Goal: Task Accomplishment & Management: Use online tool/utility

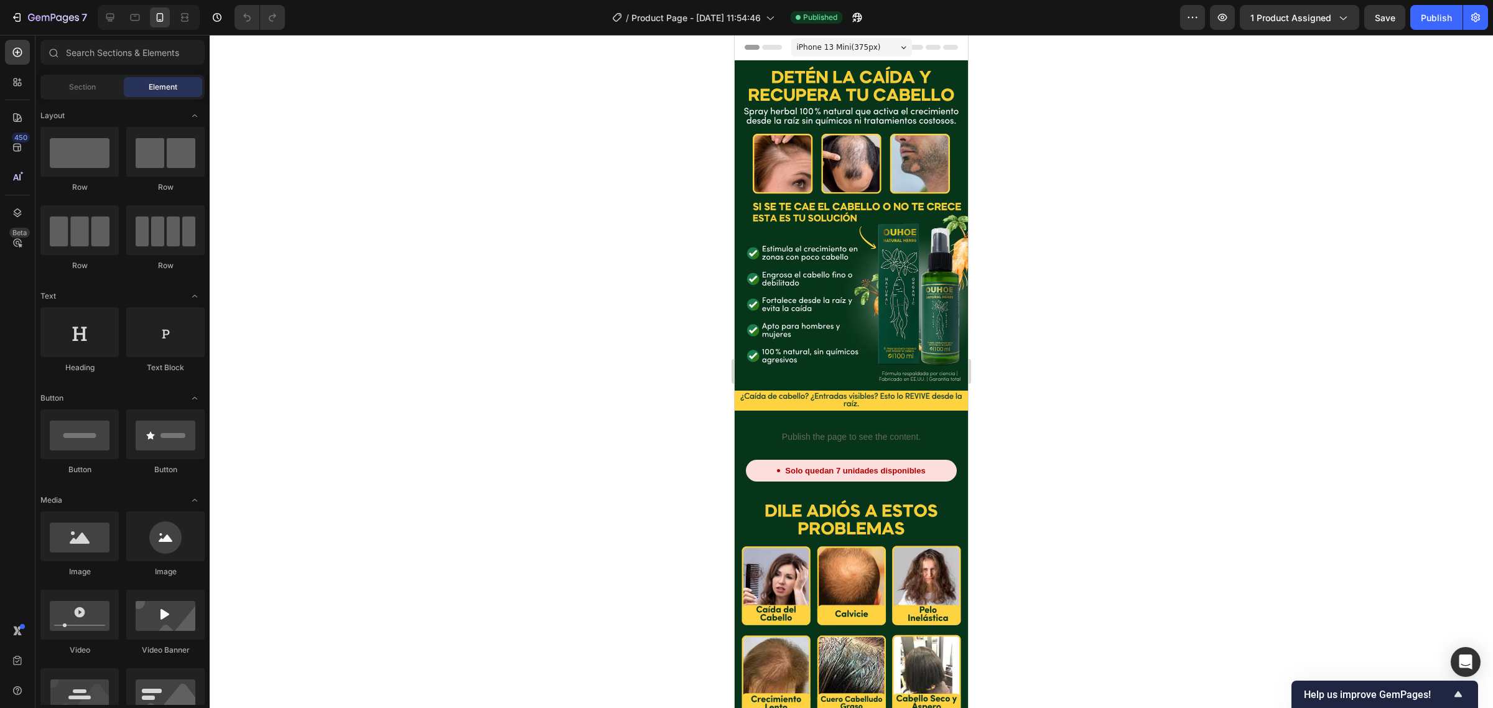
scroll to position [311, 0]
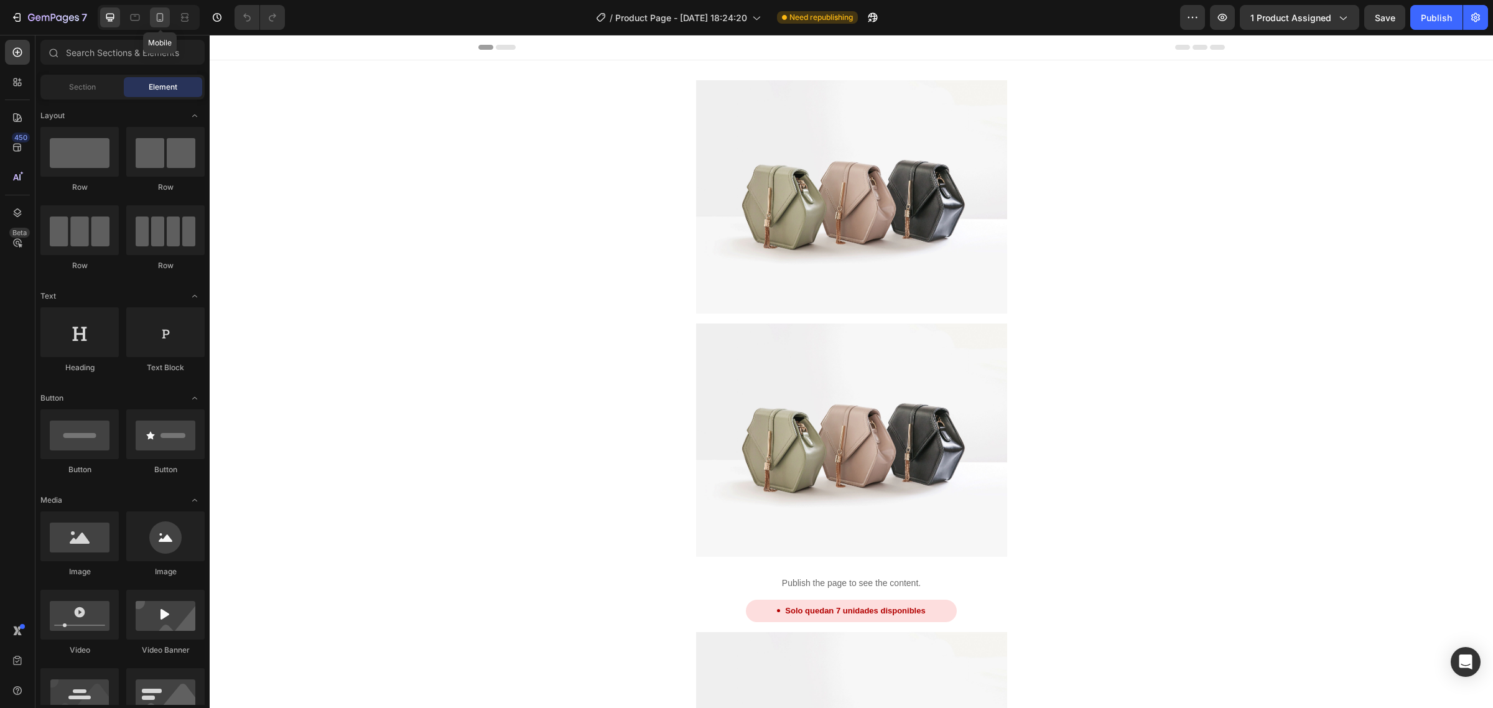
click at [152, 17] on div at bounding box center [160, 17] width 20 height 20
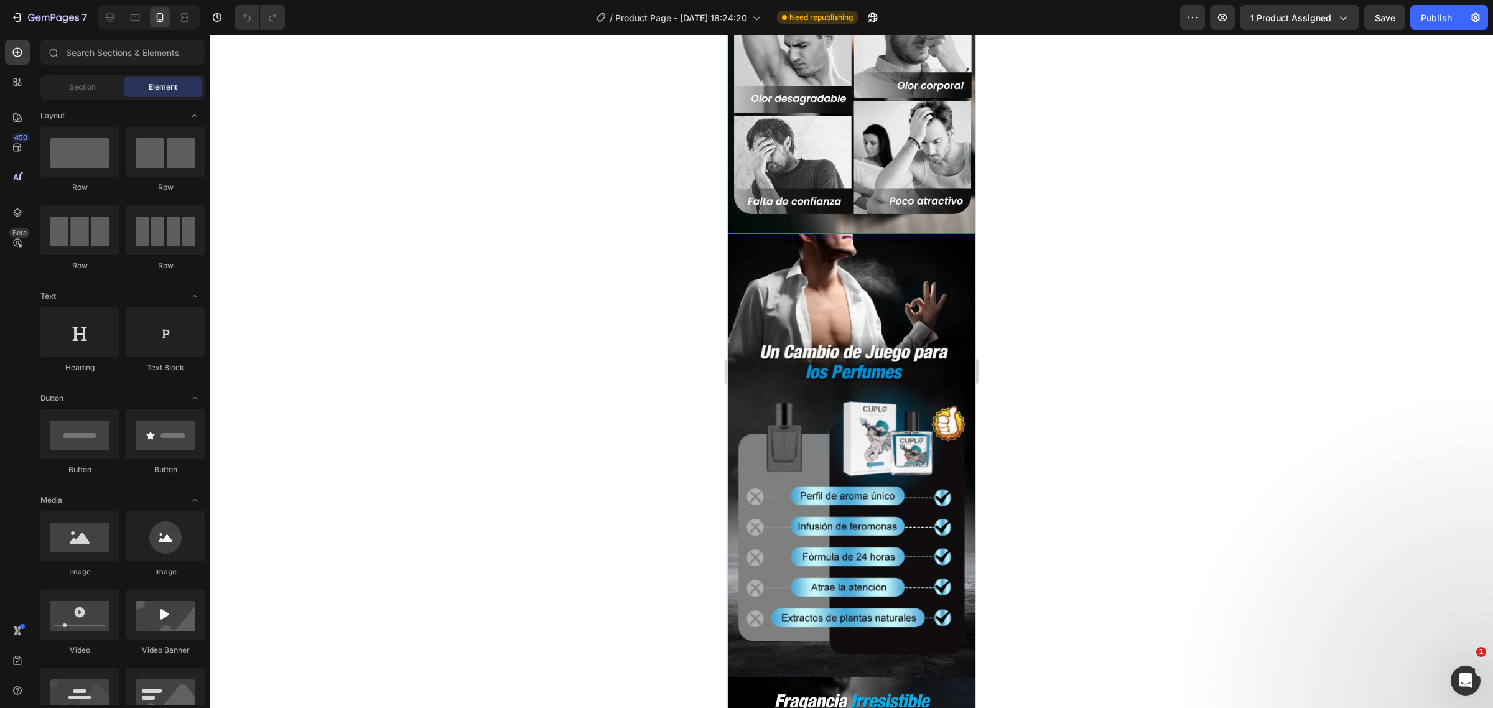
scroll to position [233, 0]
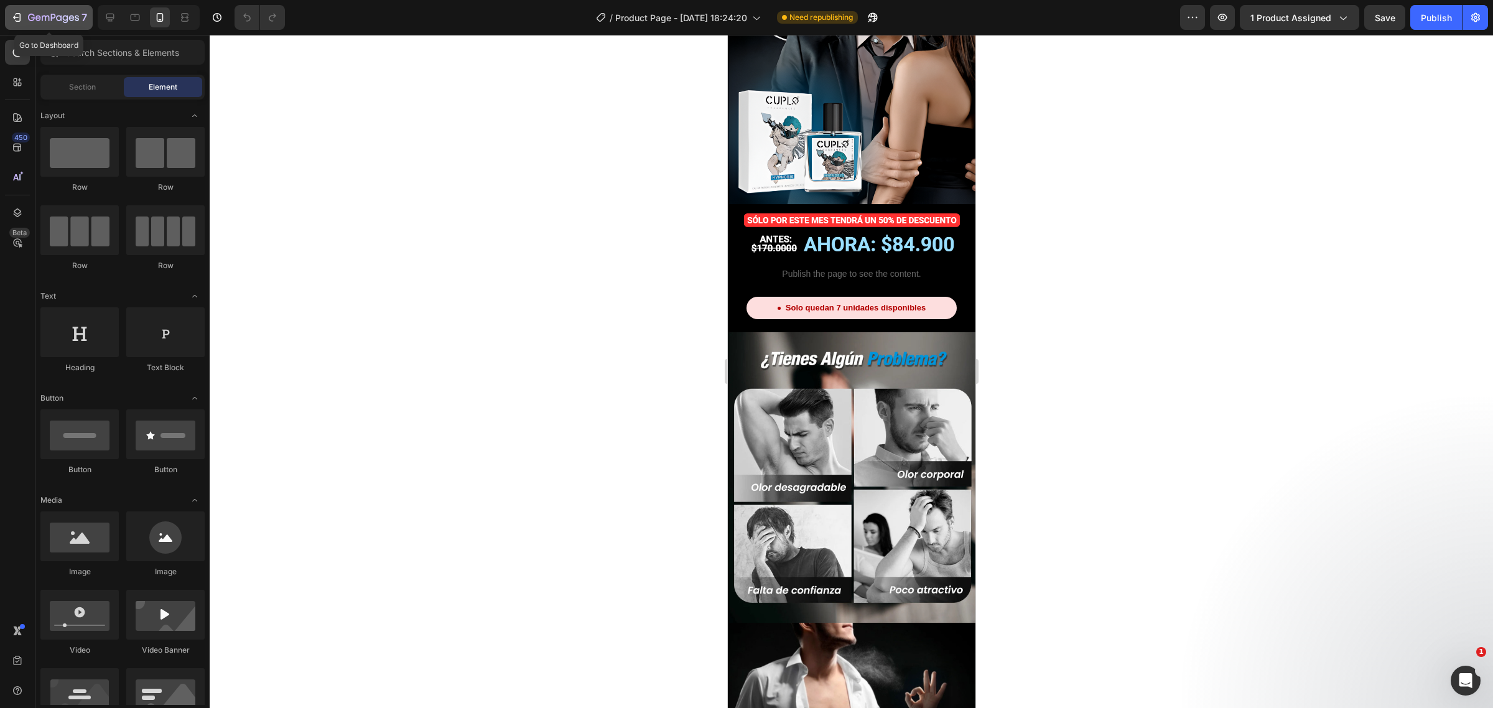
click at [27, 22] on div "7" at bounding box center [49, 17] width 77 height 15
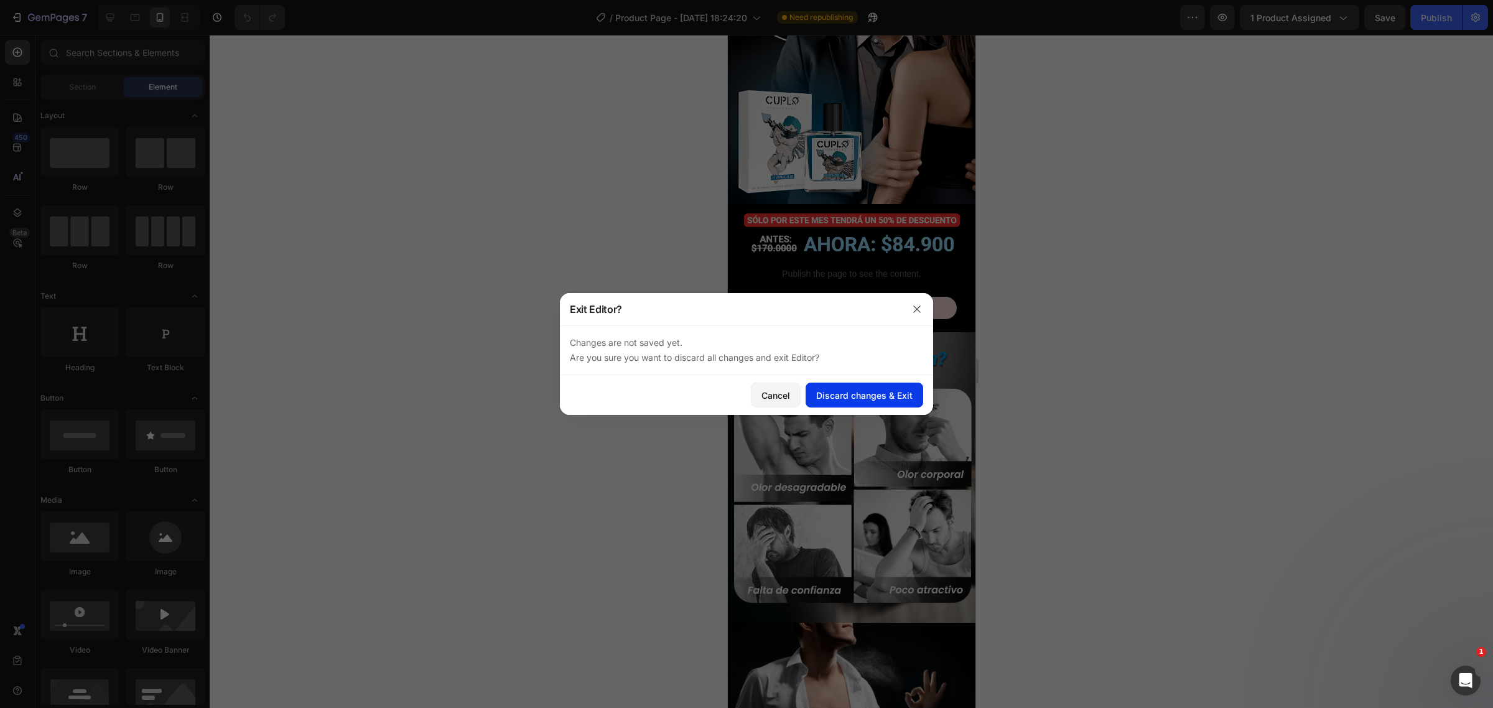
click at [835, 397] on div "Discard changes & Exit" at bounding box center [864, 395] width 96 height 13
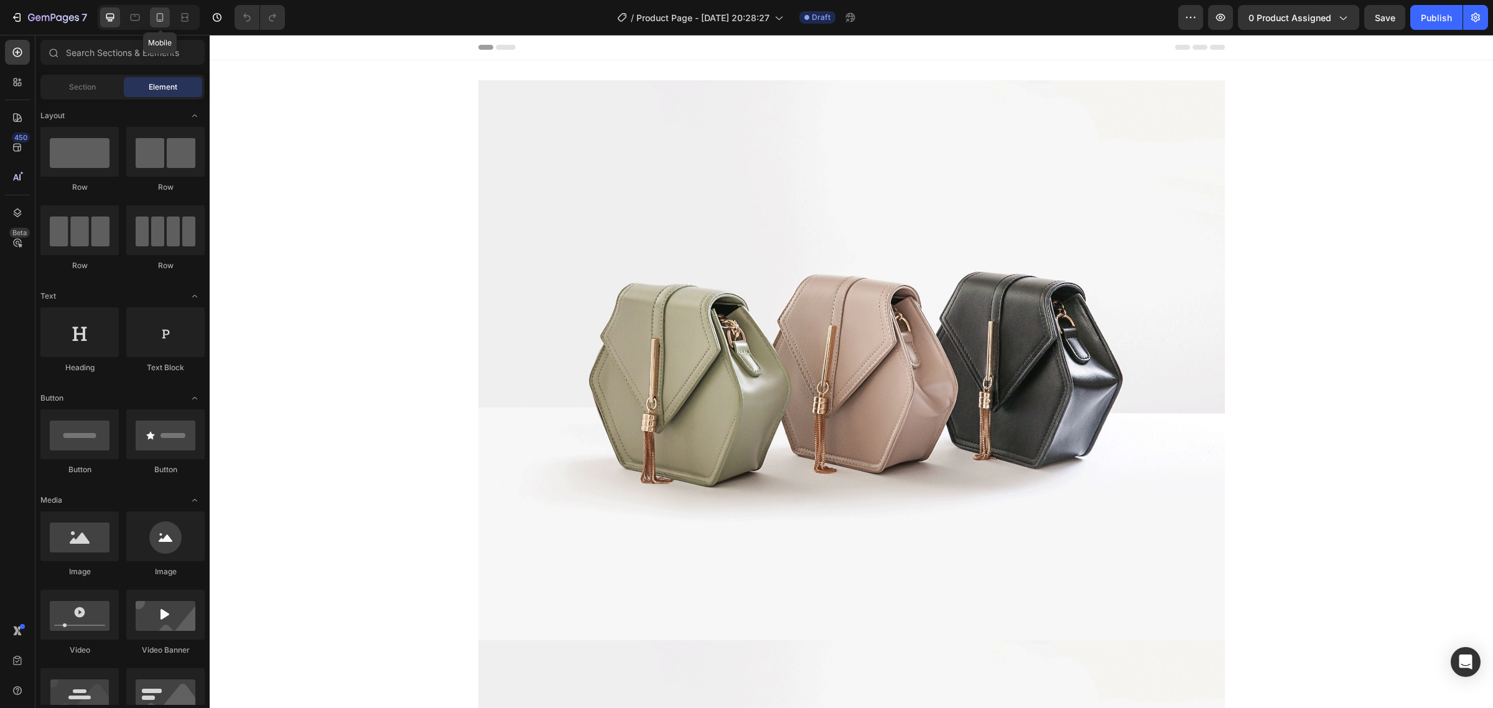
click at [154, 13] on icon at bounding box center [160, 17] width 12 height 12
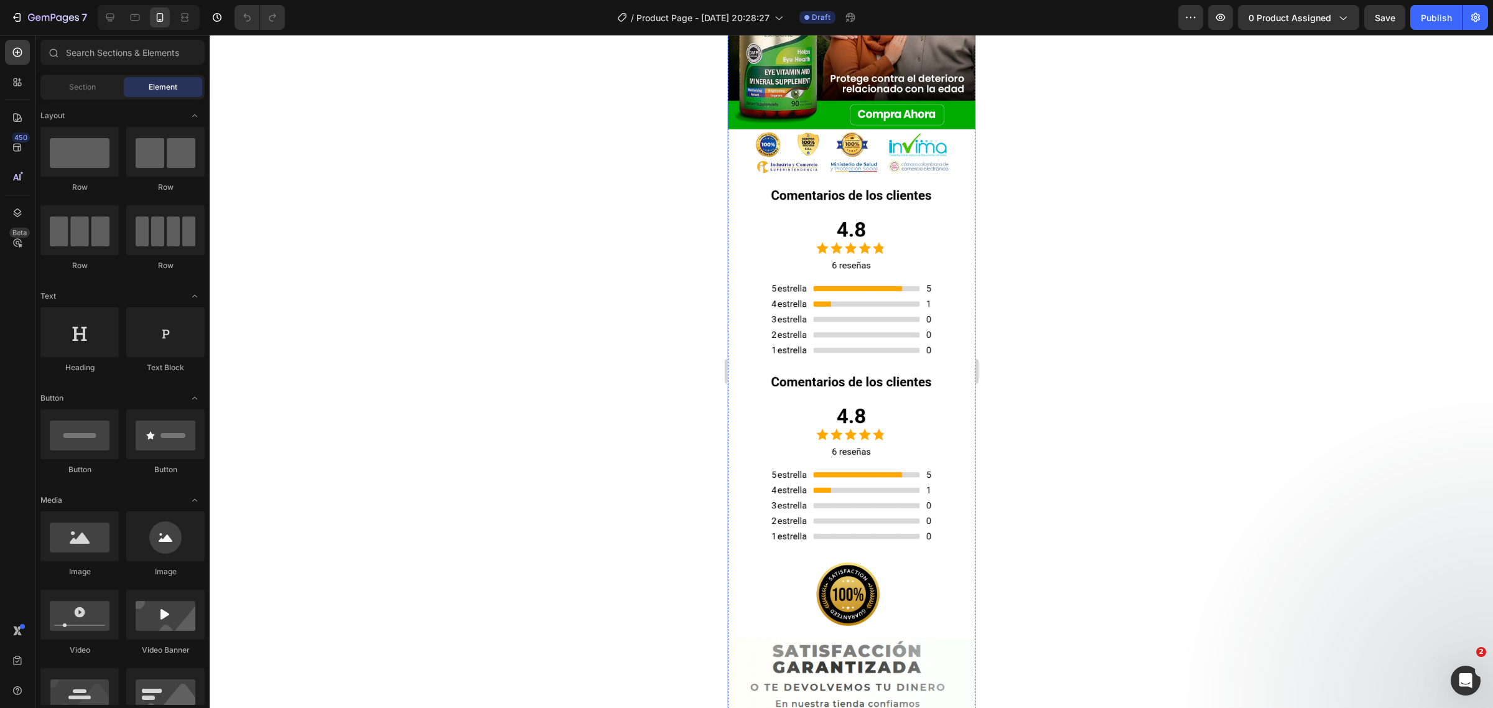
click at [845, 363] on img at bounding box center [851, 456] width 248 height 187
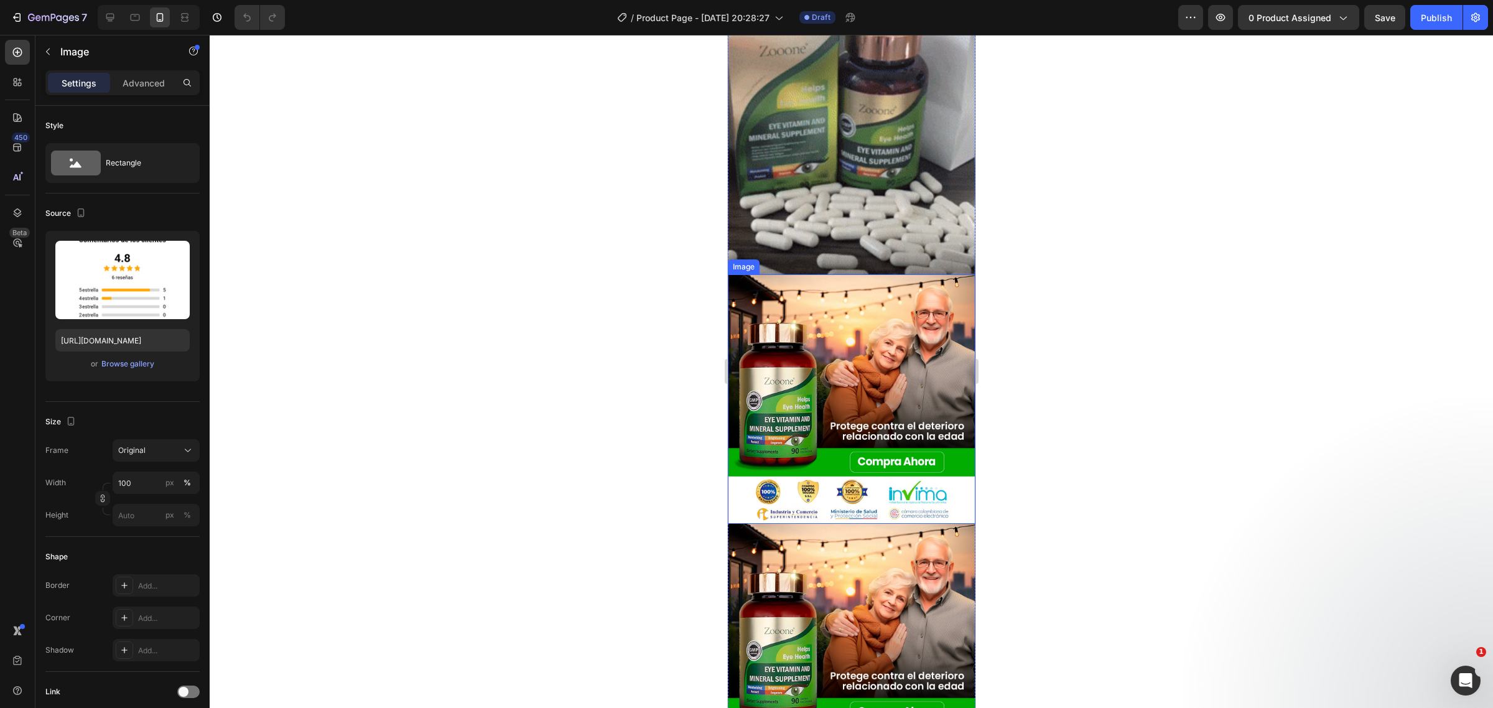
scroll to position [2800, 0]
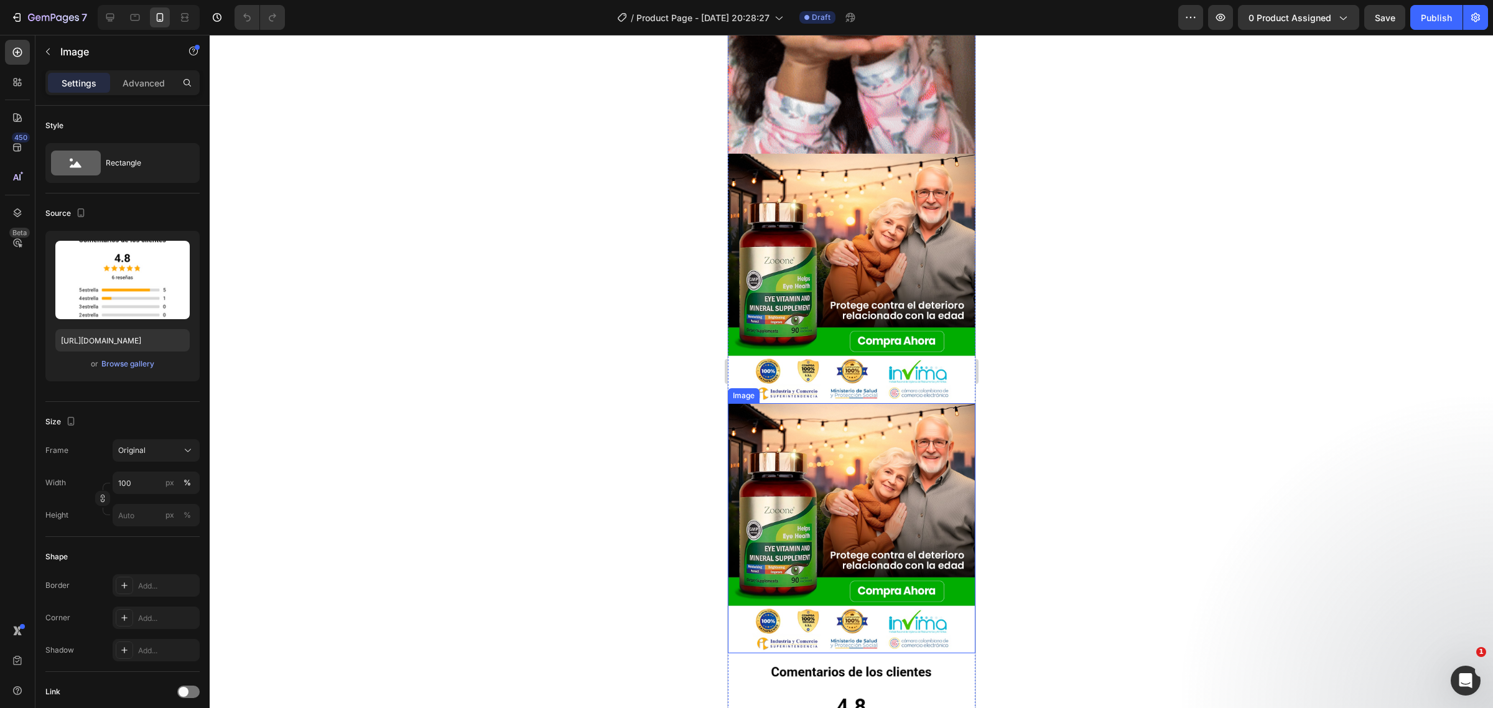
click at [891, 425] on img at bounding box center [851, 528] width 248 height 250
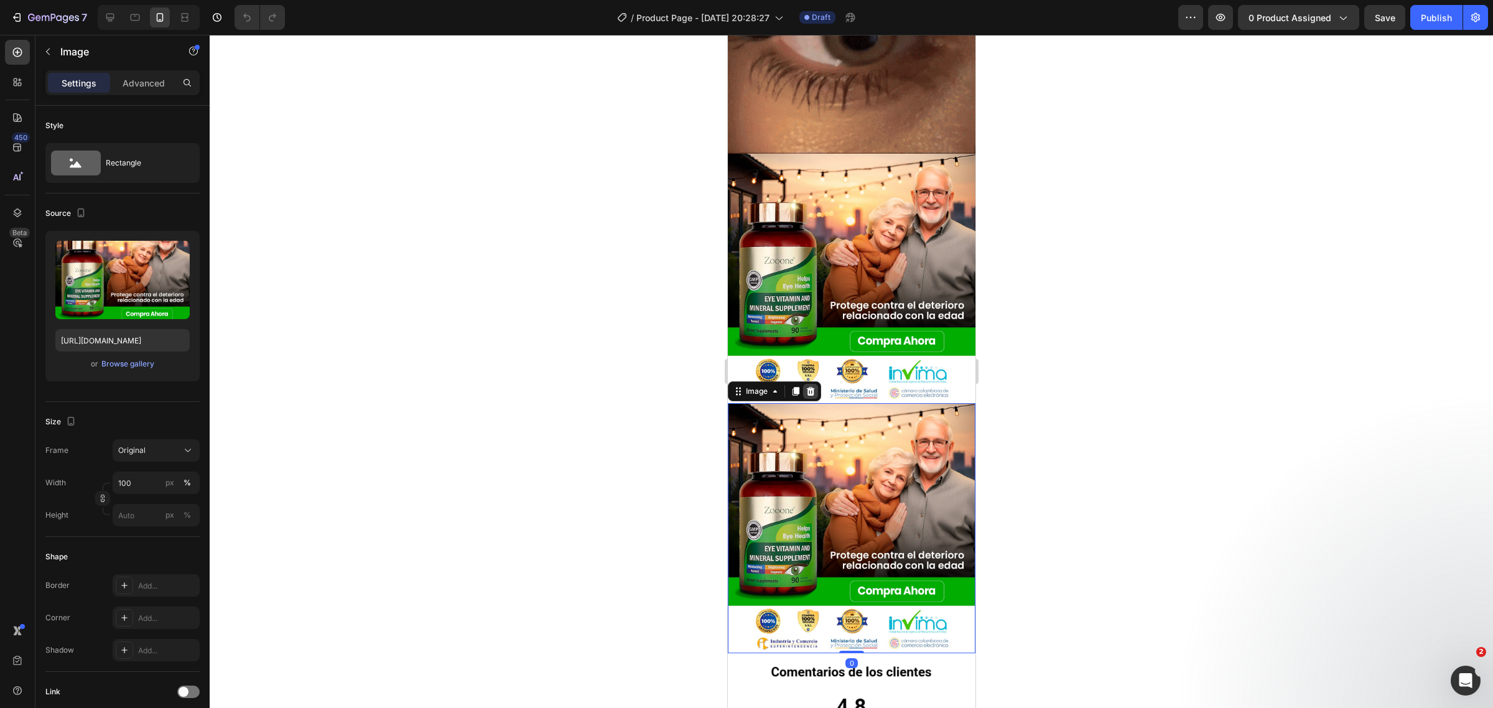
click at [805, 386] on icon at bounding box center [810, 391] width 10 height 10
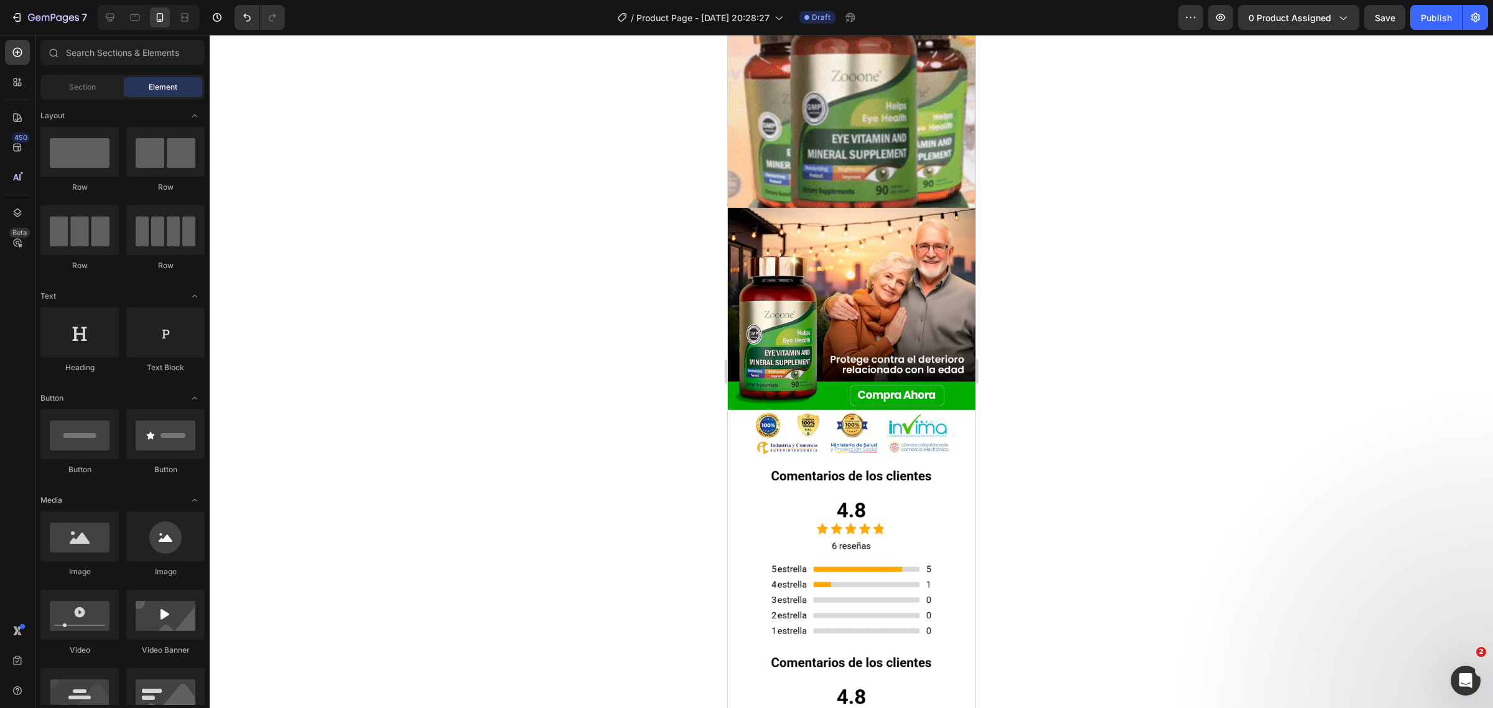
scroll to position [2722, 0]
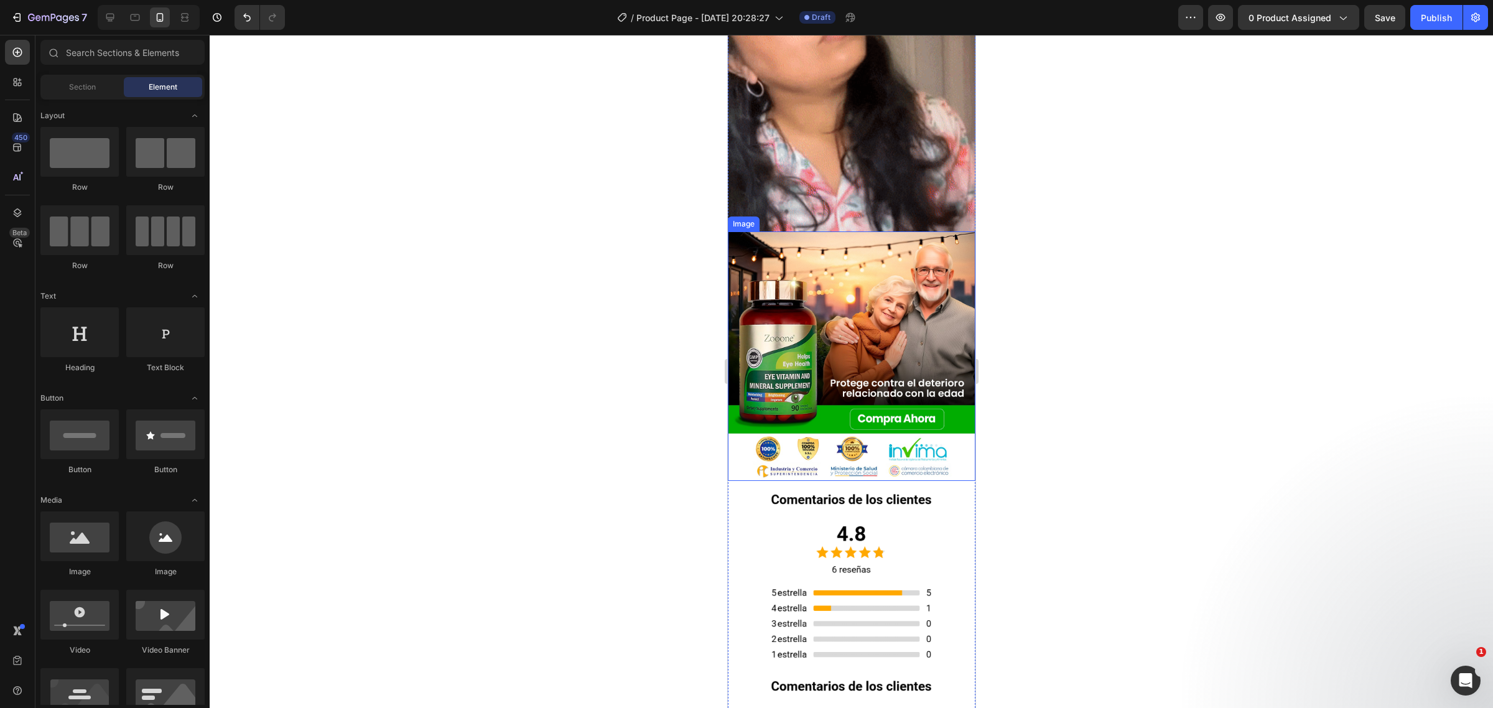
click at [863, 261] on img at bounding box center [851, 356] width 248 height 250
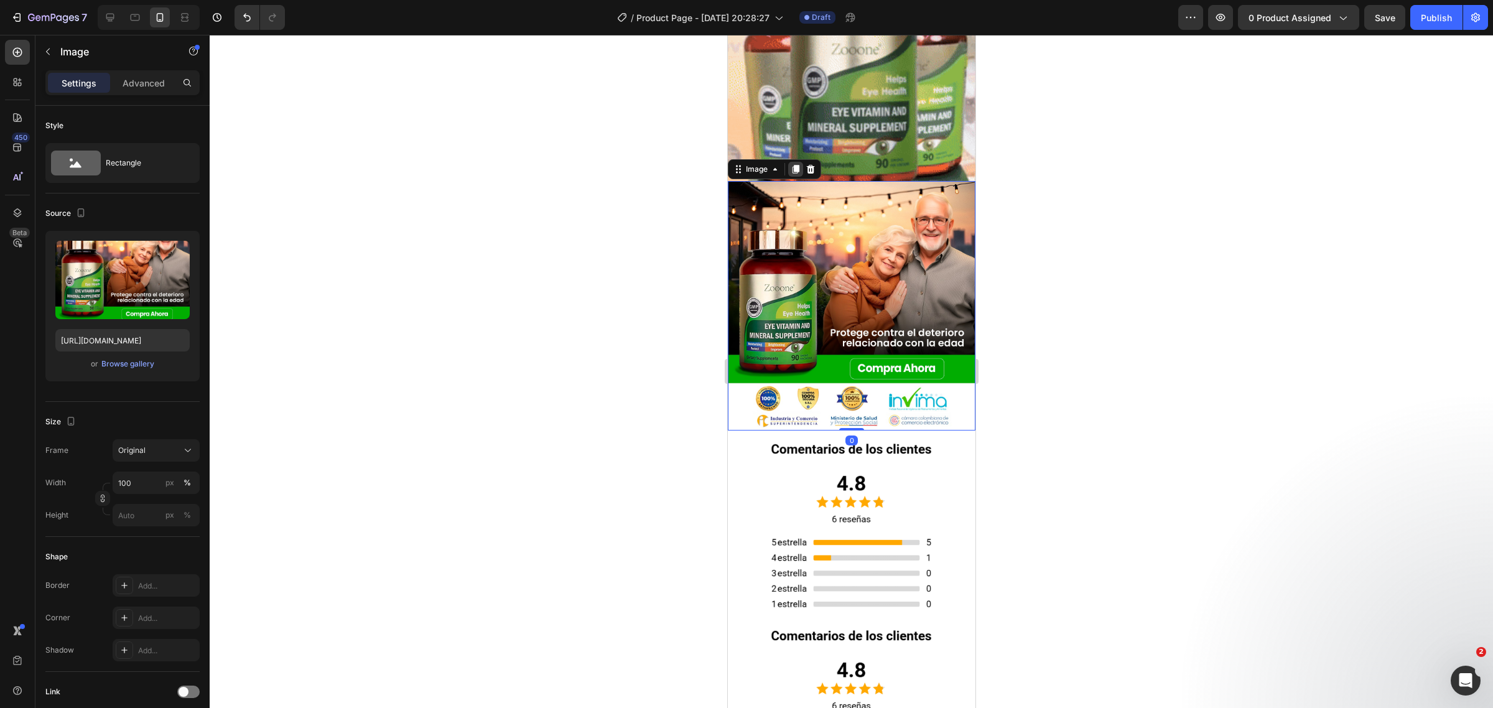
click at [798, 181] on img at bounding box center [851, 306] width 248 height 250
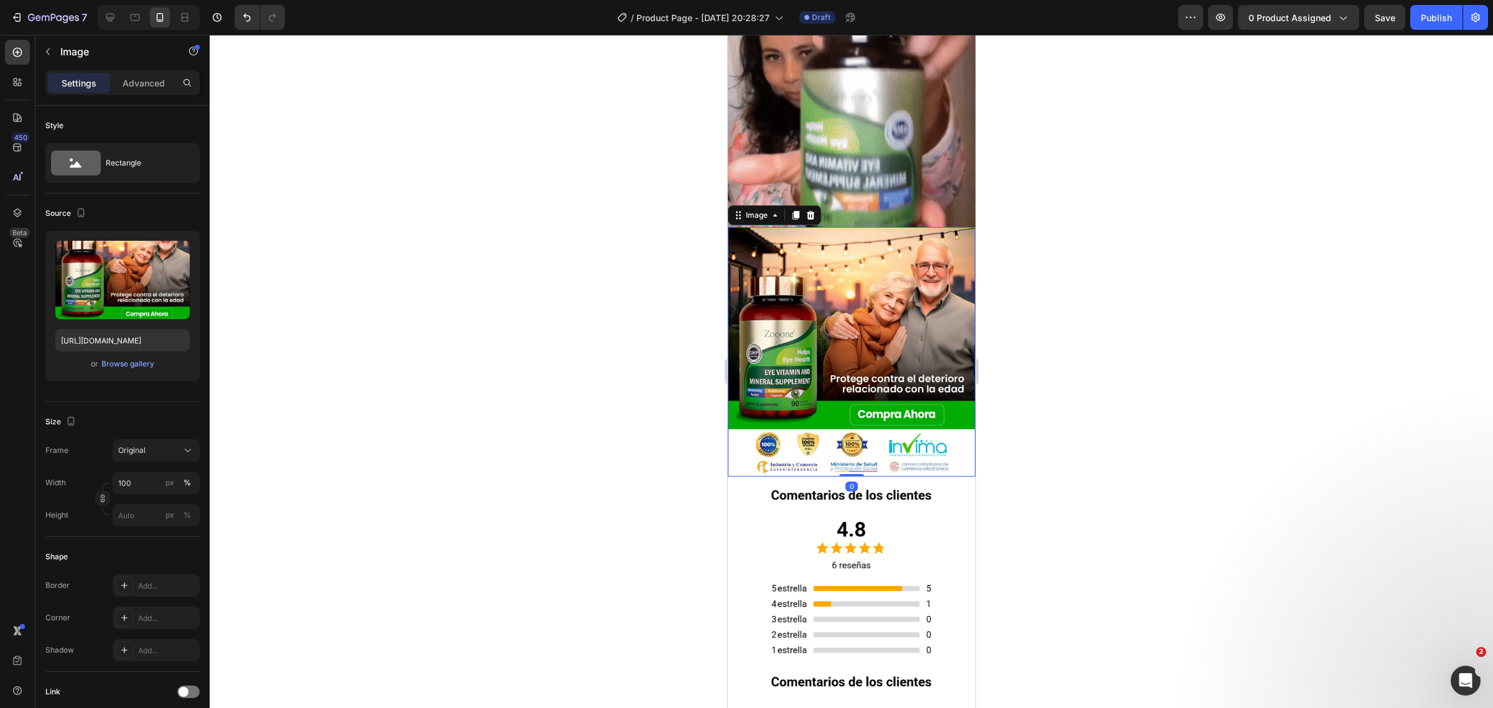
scroll to position [2644, 0]
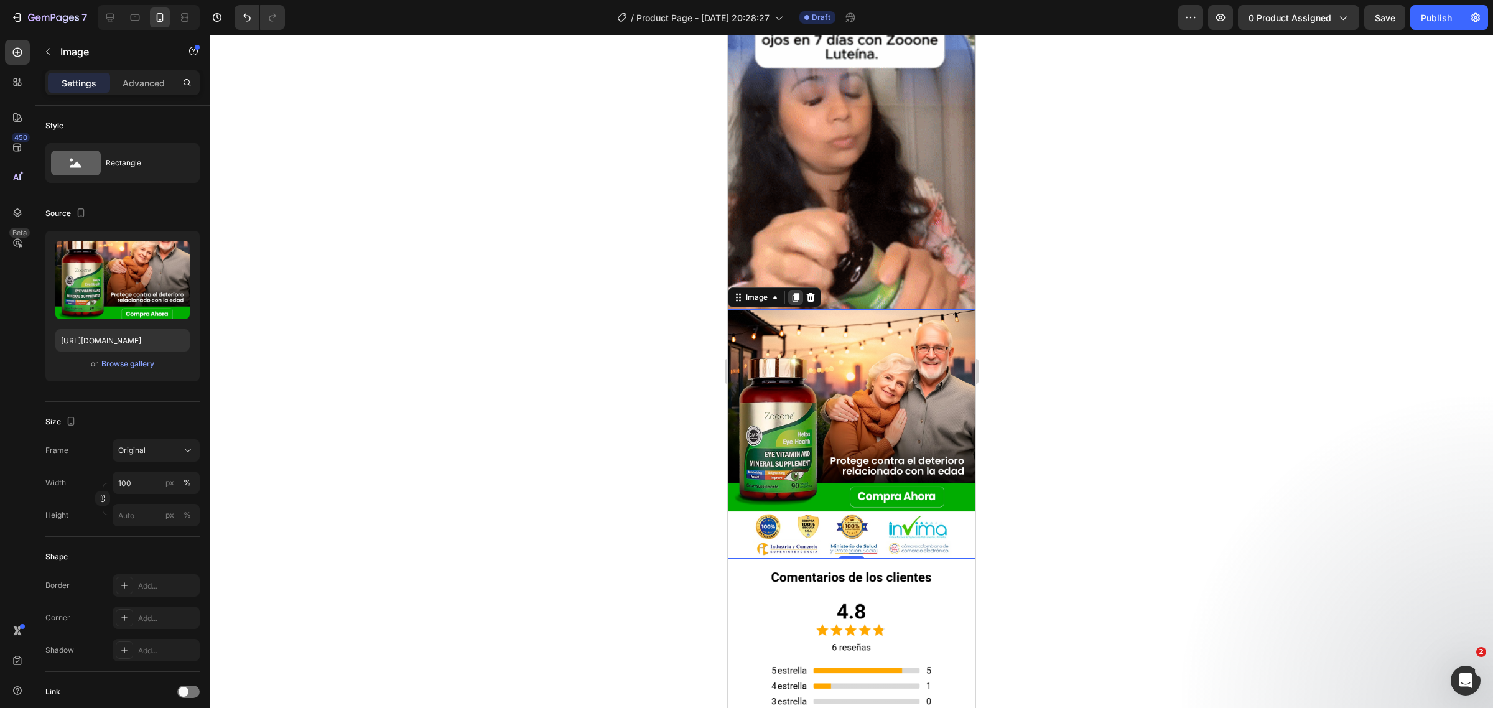
click at [795, 292] on icon at bounding box center [795, 297] width 10 height 10
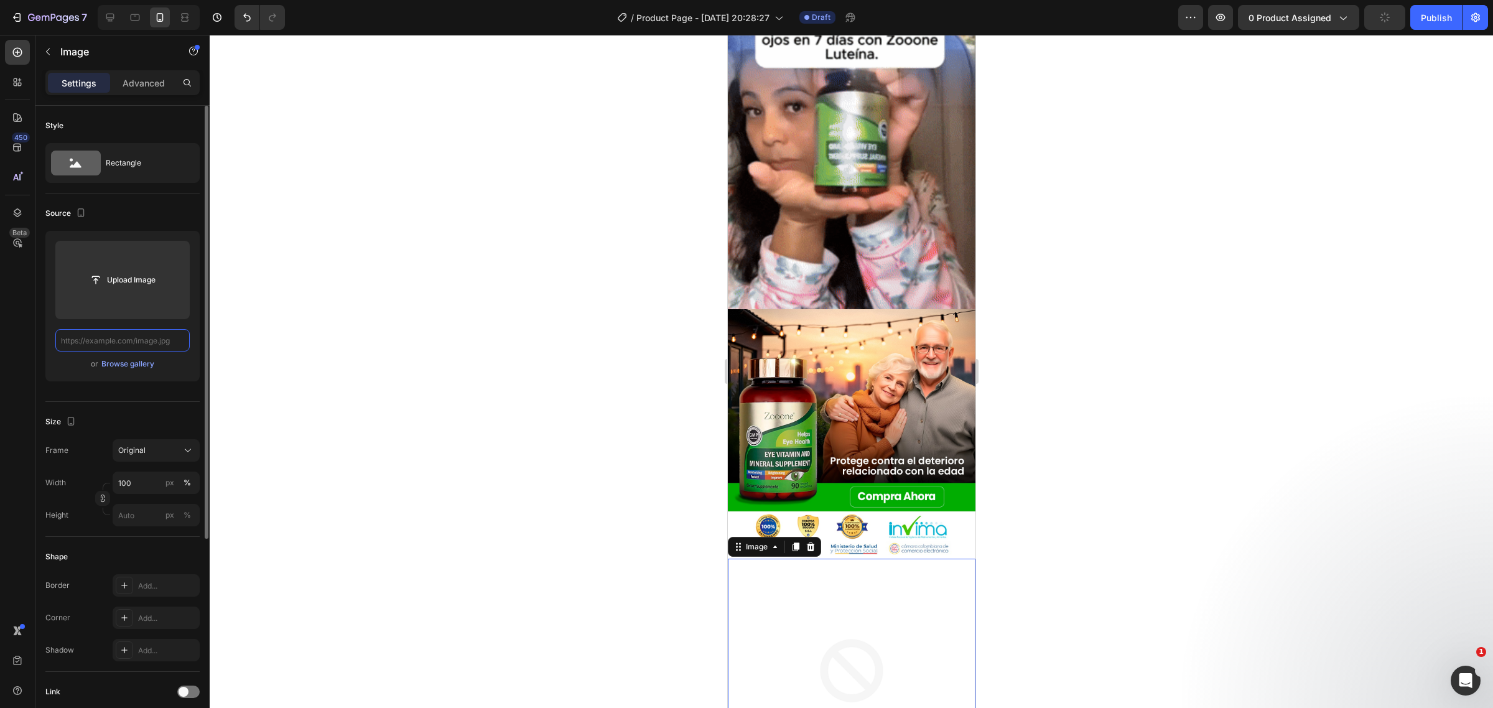
scroll to position [0, 0]
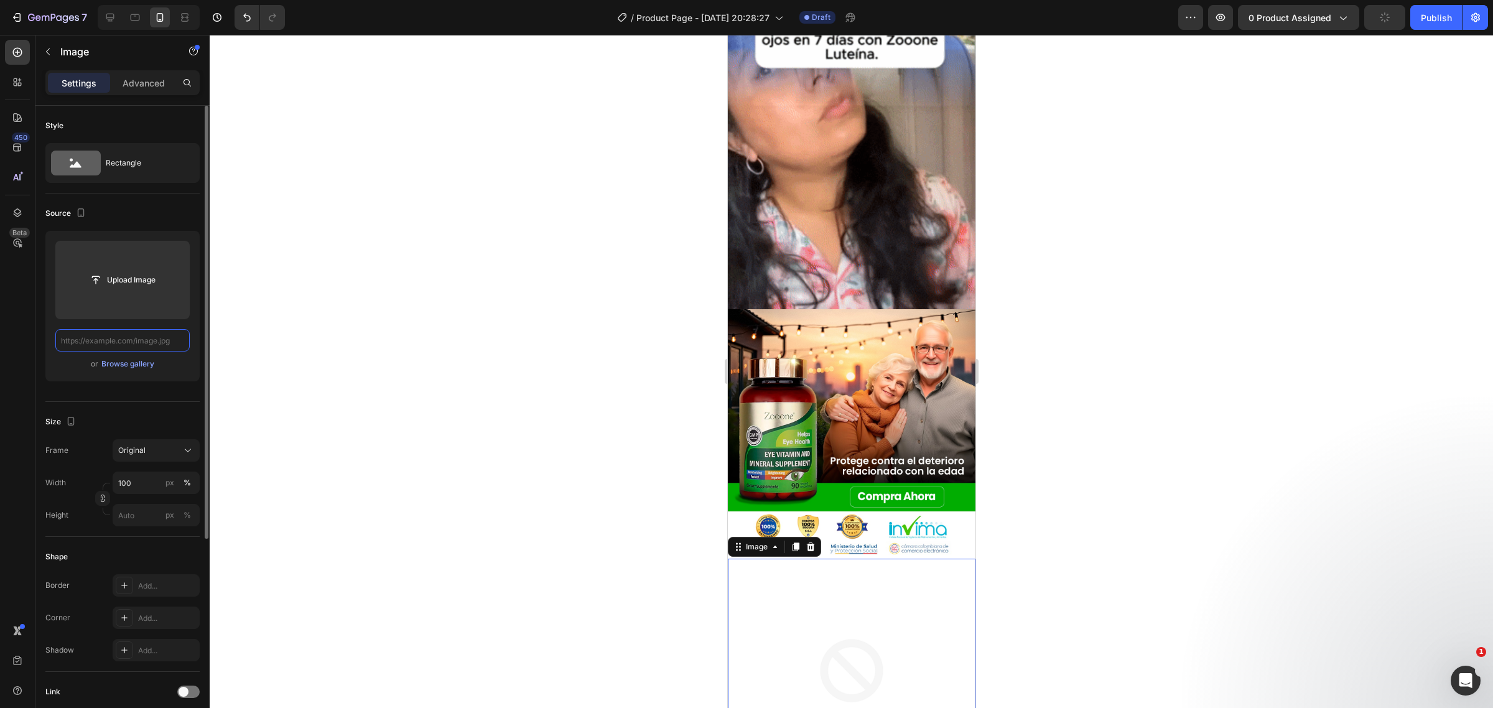
paste input "https://i.ibb.co/pFnQr24/POST-01-08.png"
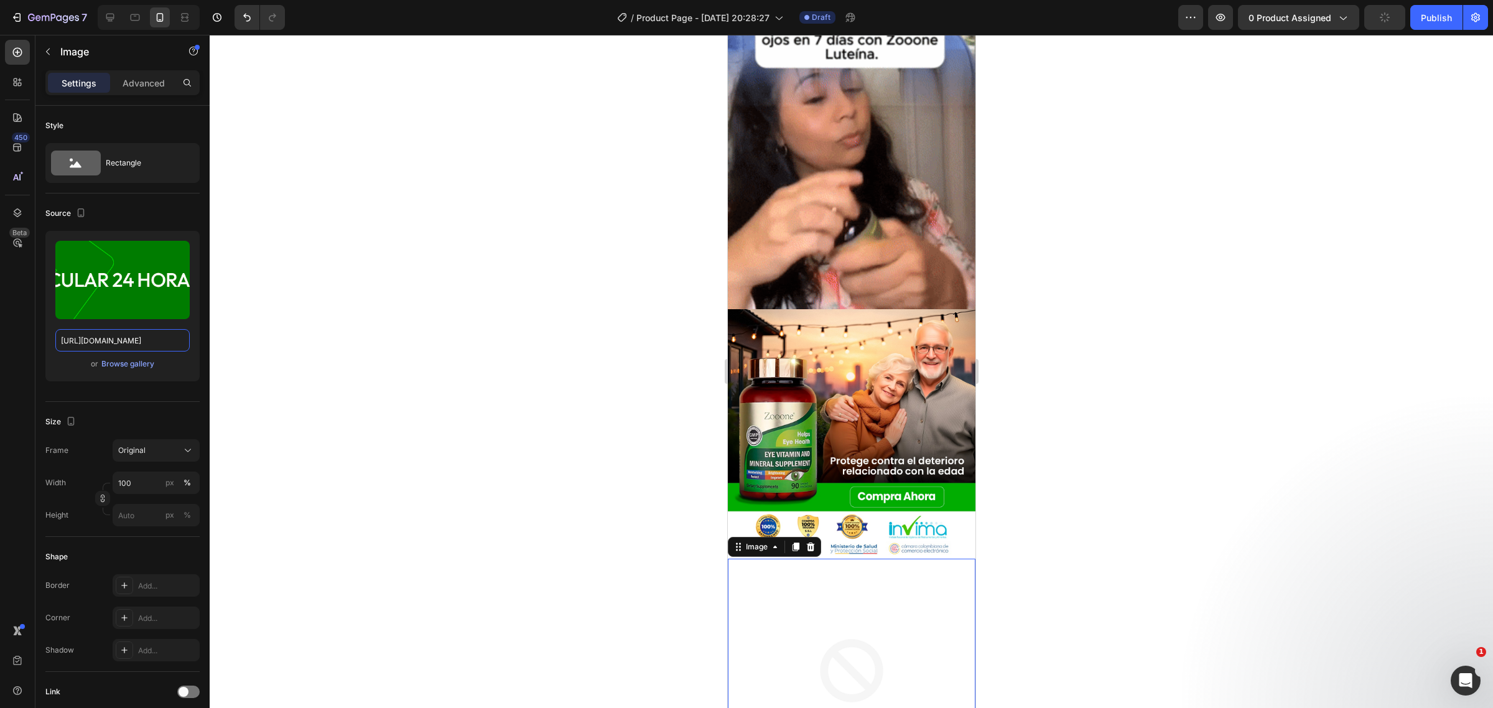
scroll to position [0, 44]
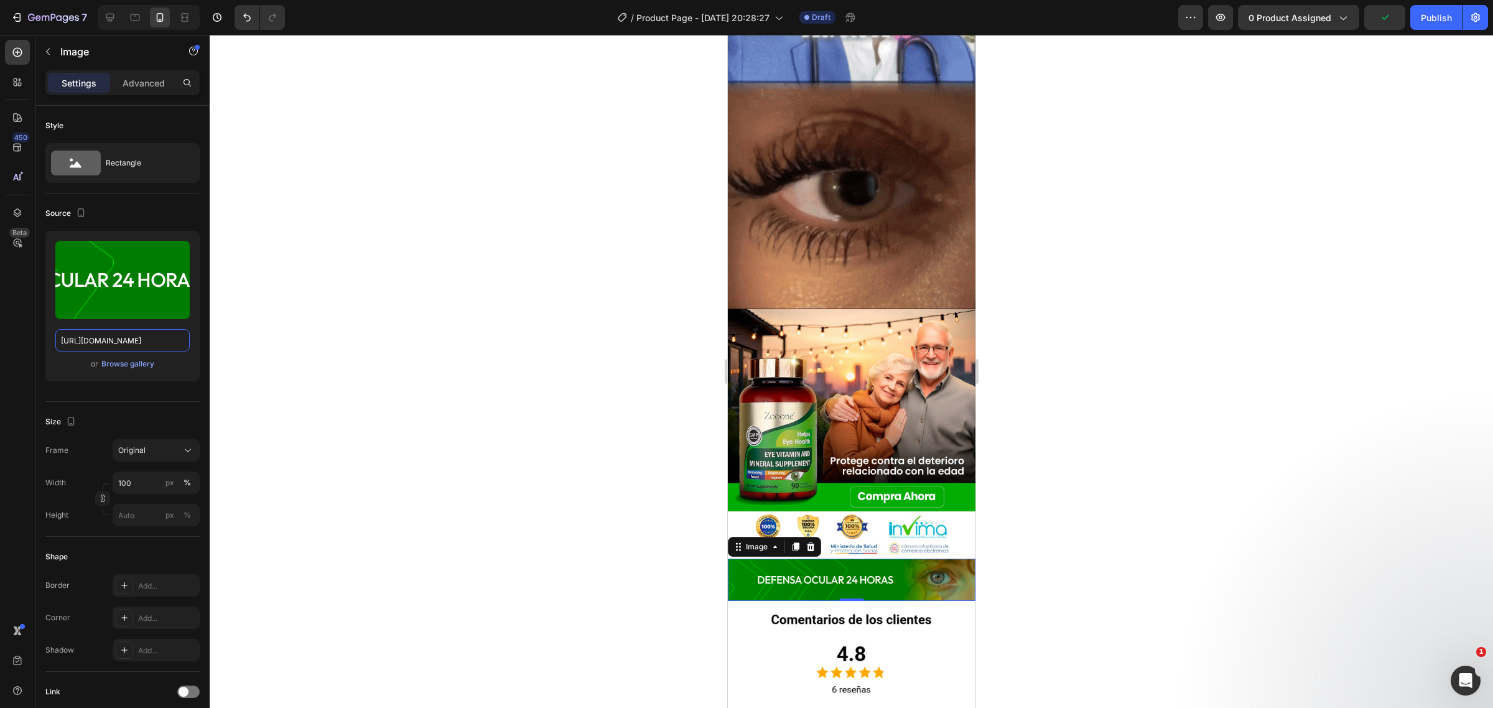
type input "https://i.ibb.co/pFnQr24/POST-01-08.png"
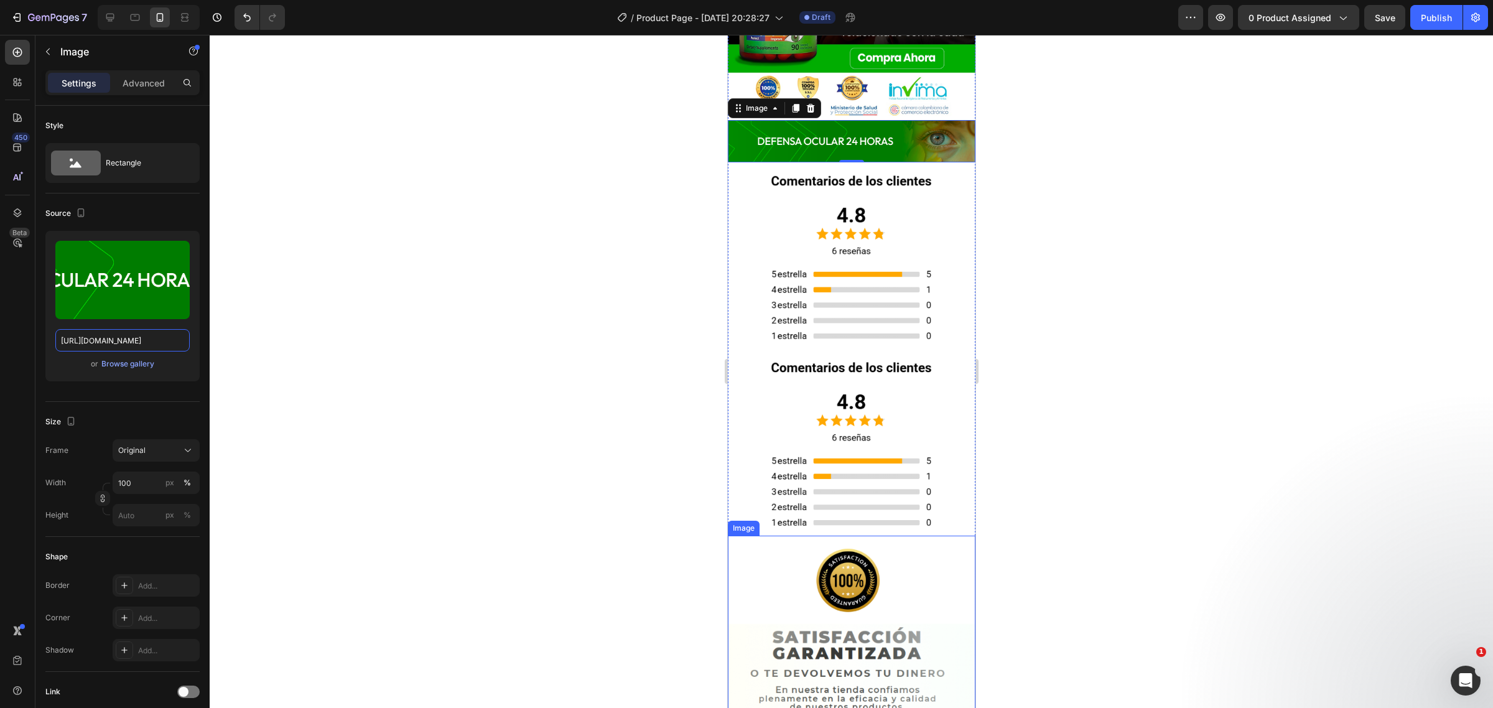
scroll to position [3111, 0]
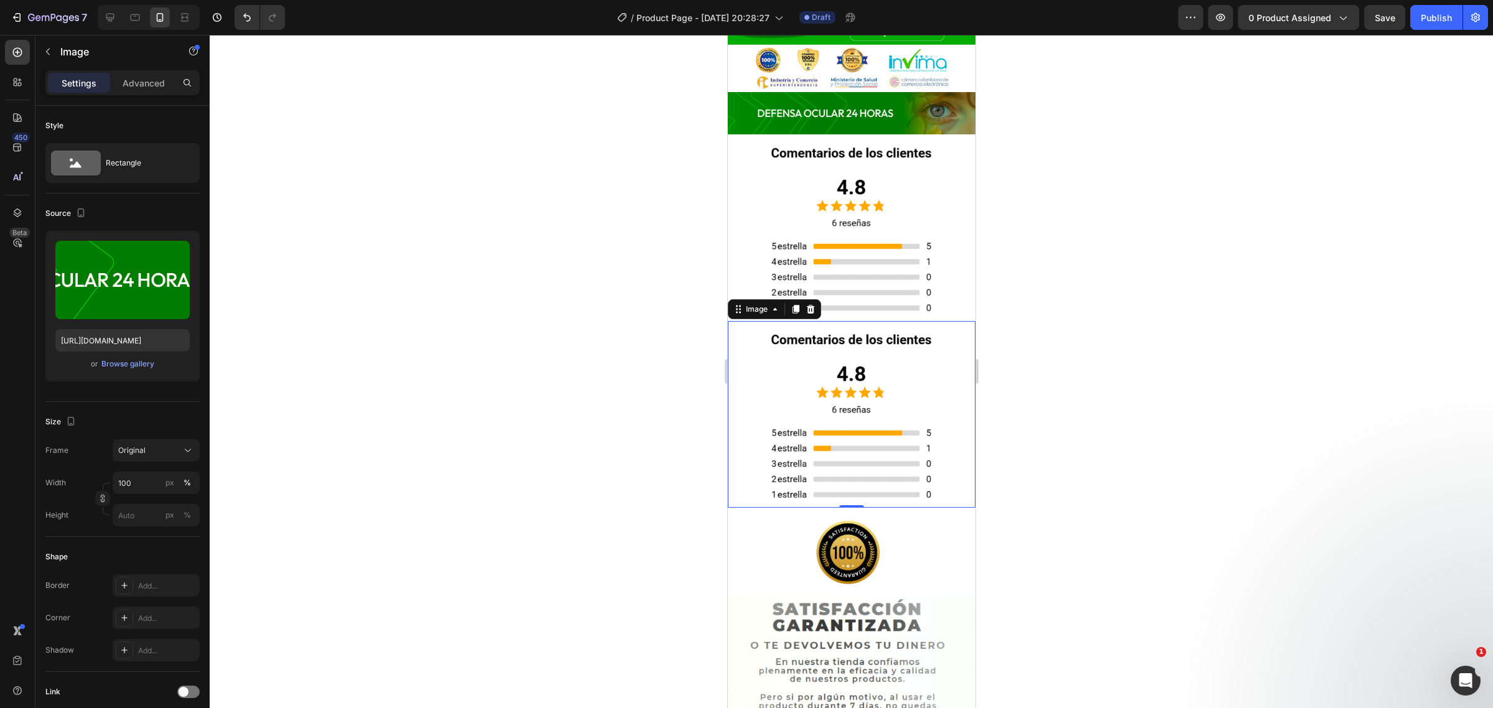
click at [857, 321] on img at bounding box center [851, 414] width 248 height 187
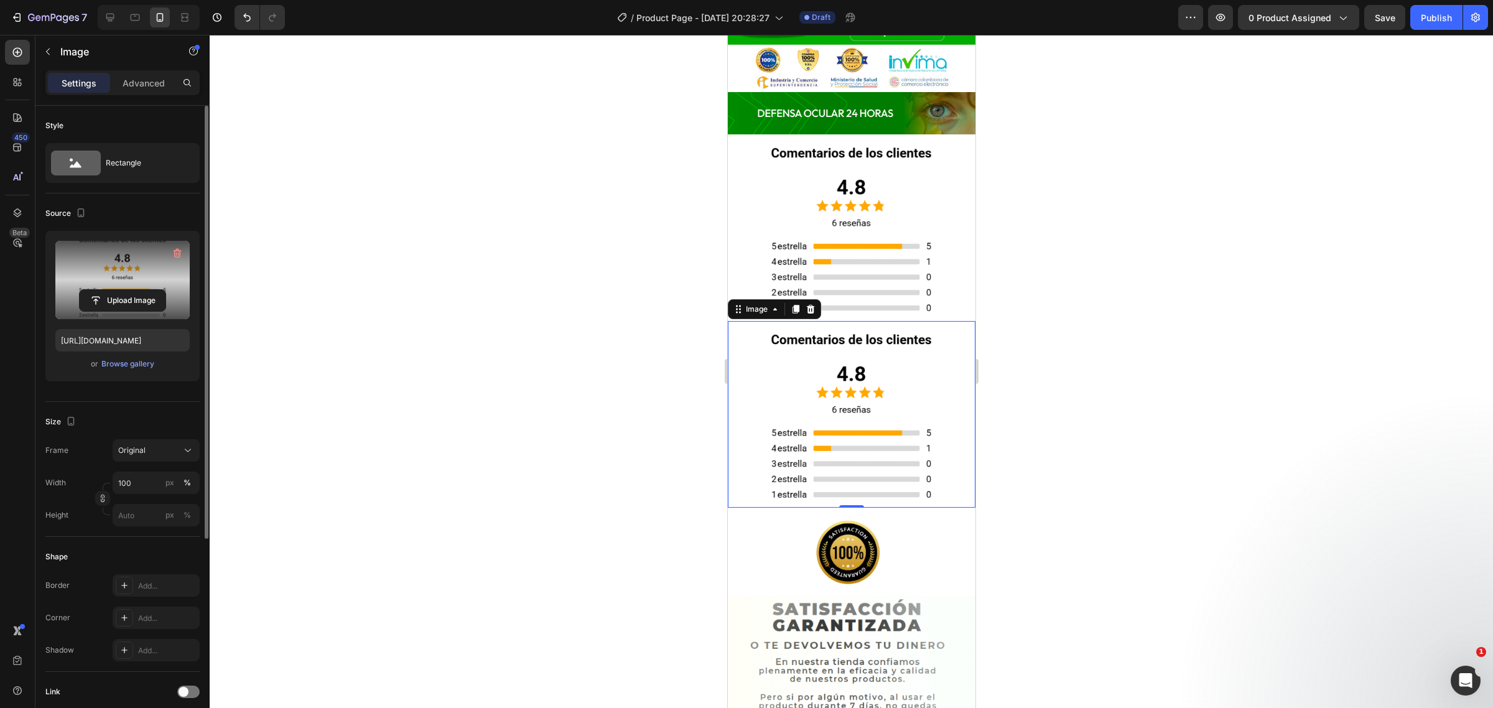
click at [178, 265] on label at bounding box center [122, 280] width 134 height 78
click at [166, 290] on input "file" at bounding box center [123, 300] width 86 height 21
click at [131, 286] on label at bounding box center [122, 280] width 134 height 78
click at [131, 290] on input "file" at bounding box center [123, 300] width 86 height 21
type input "https://cdn.shopify.com/s/files/1/0567/4991/6237/files/gempages_532837443318056…"
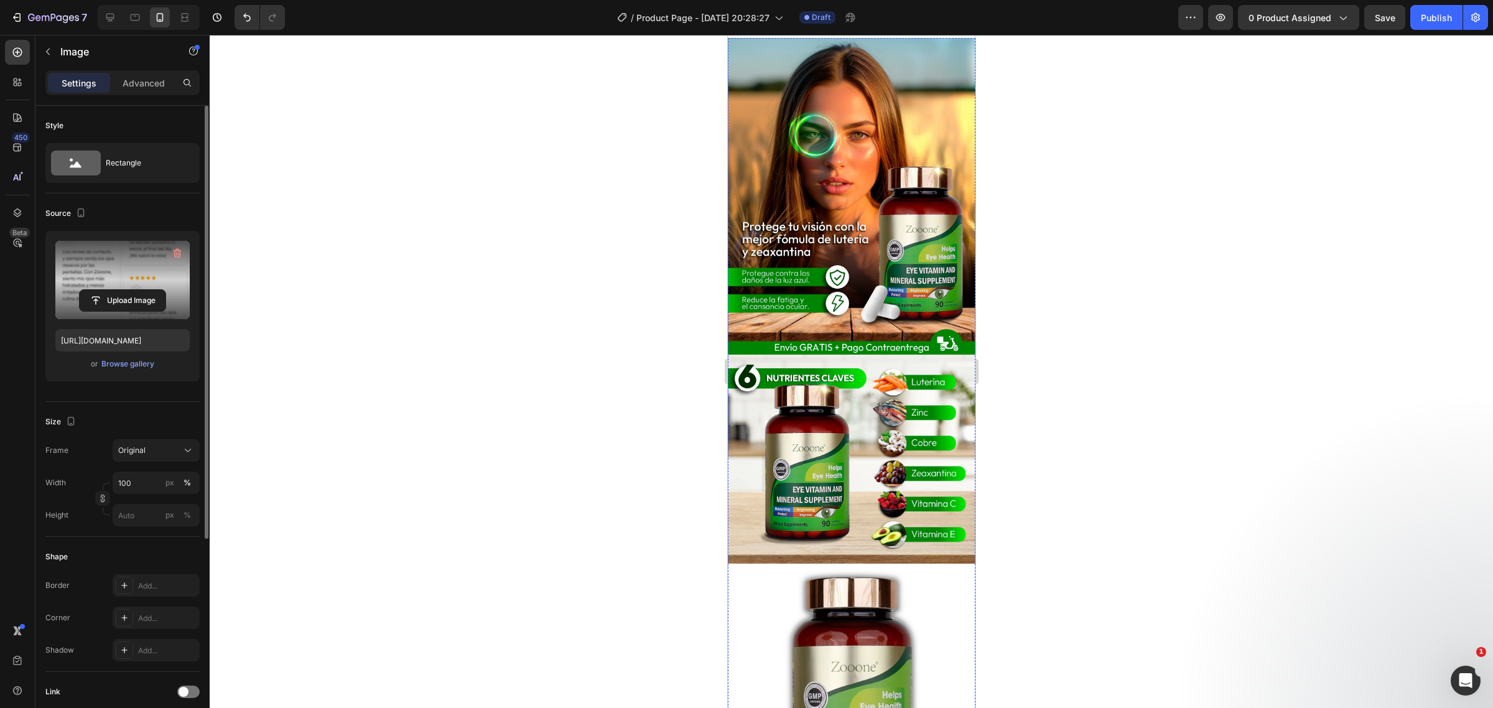
scroll to position [0, 0]
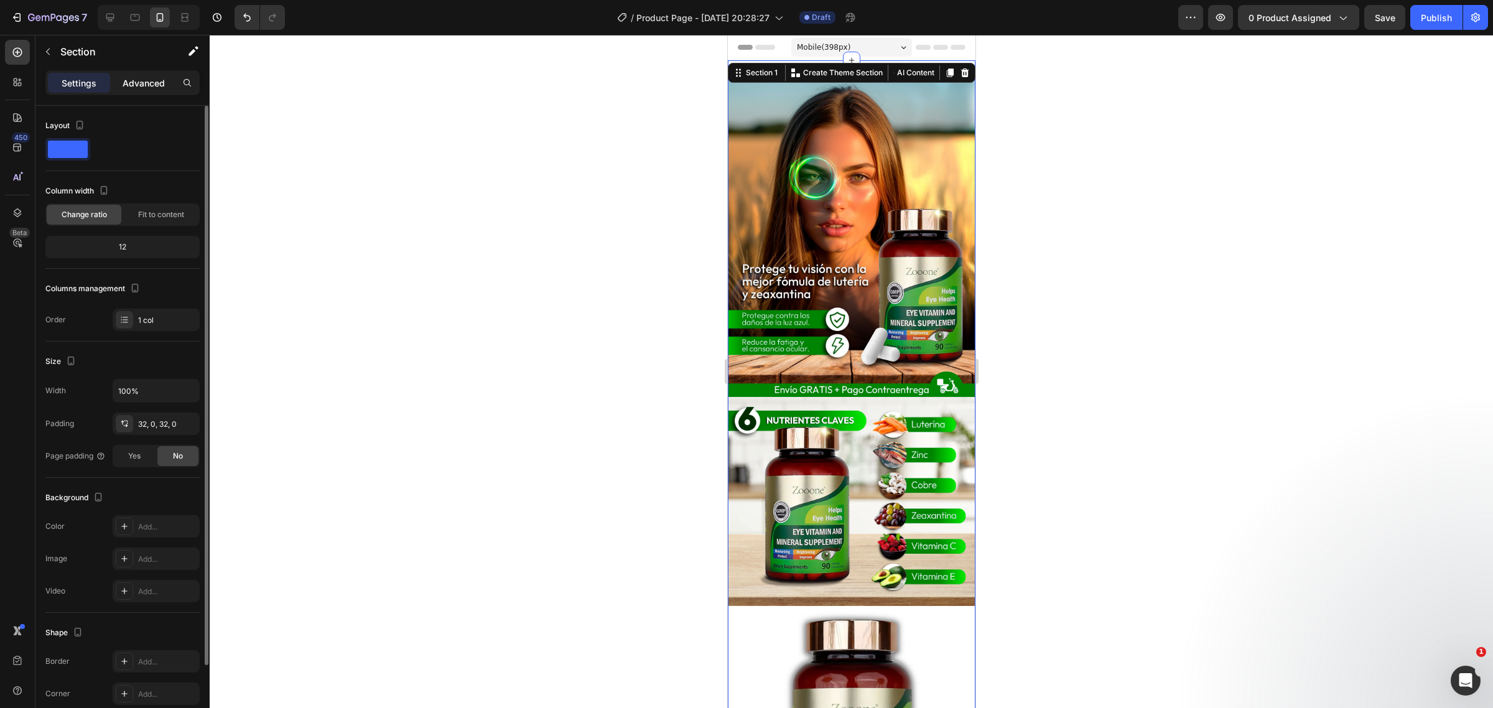
click at [164, 86] on p "Advanced" at bounding box center [144, 83] width 42 height 13
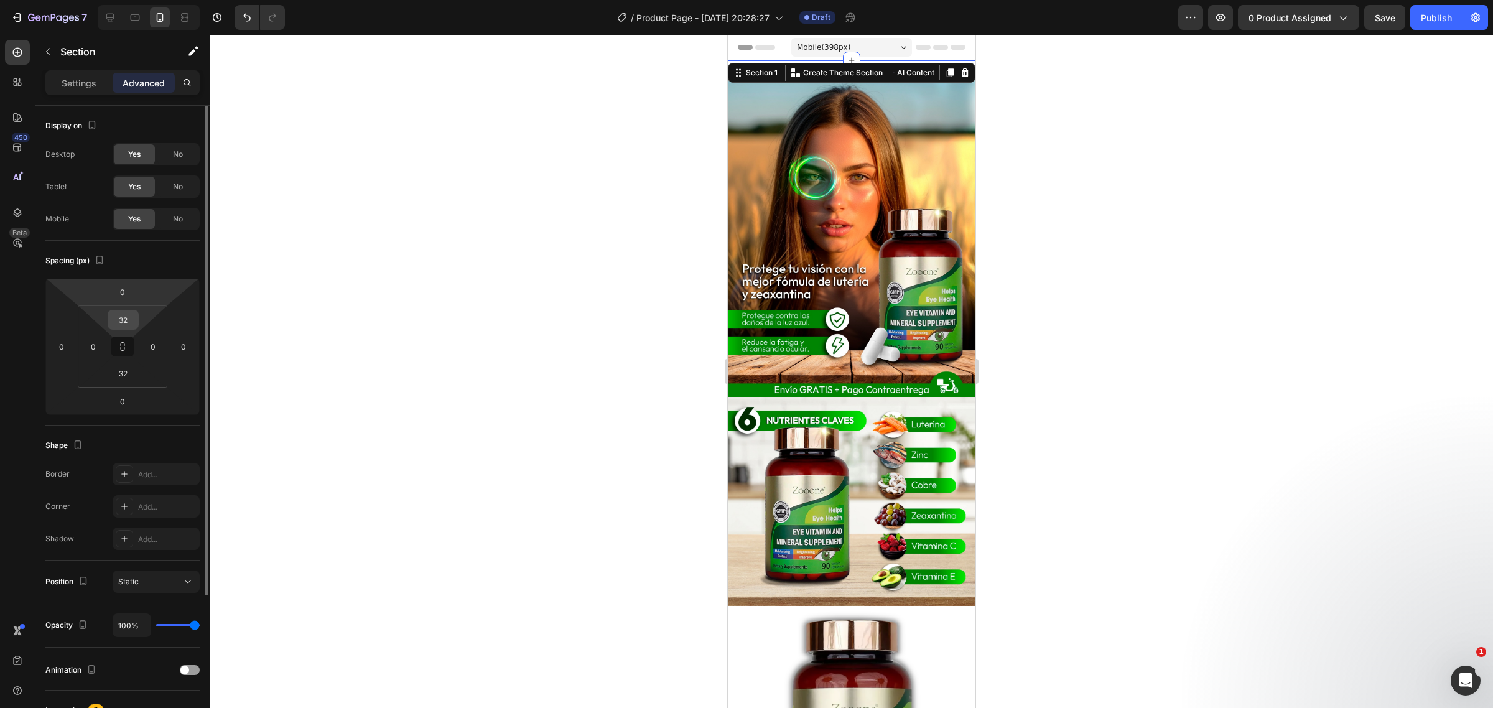
click at [122, 325] on input "32" at bounding box center [123, 319] width 25 height 19
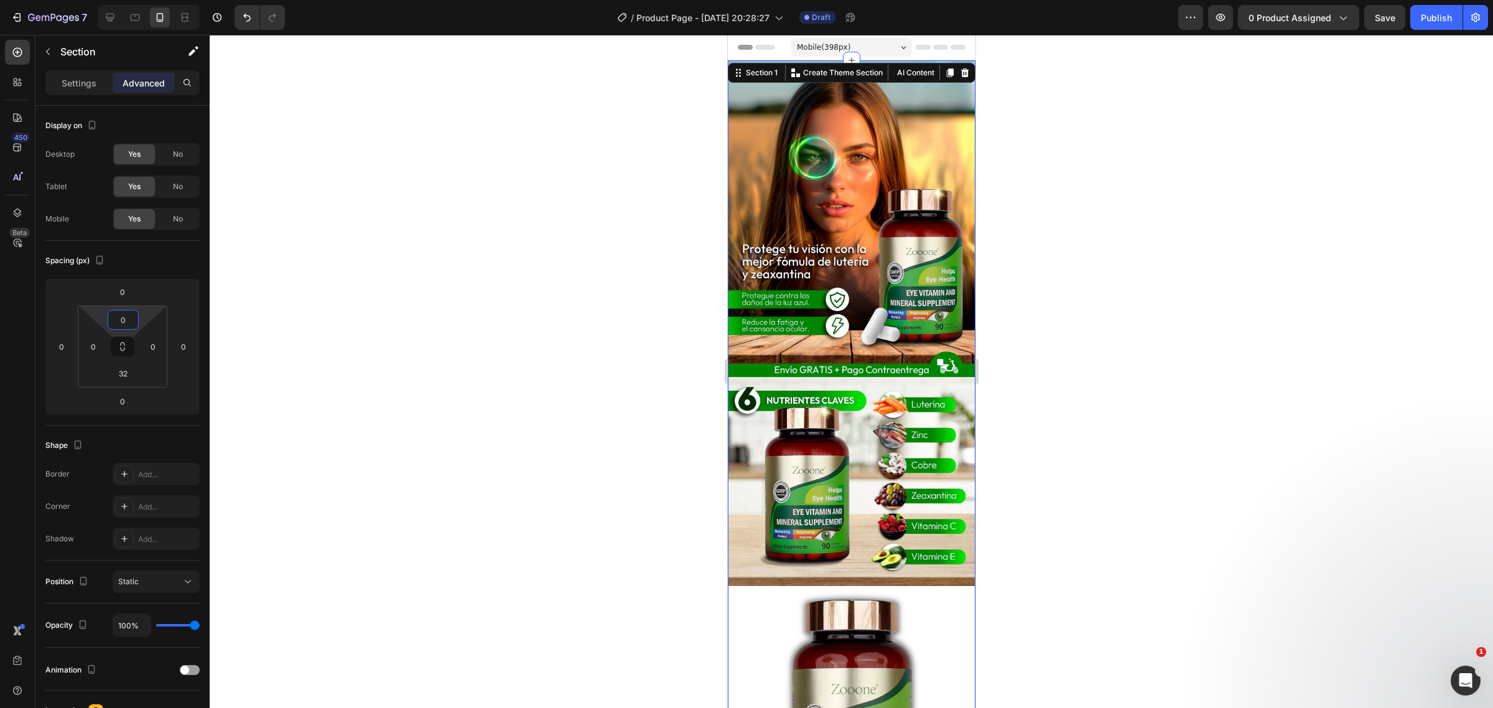
type input "0"
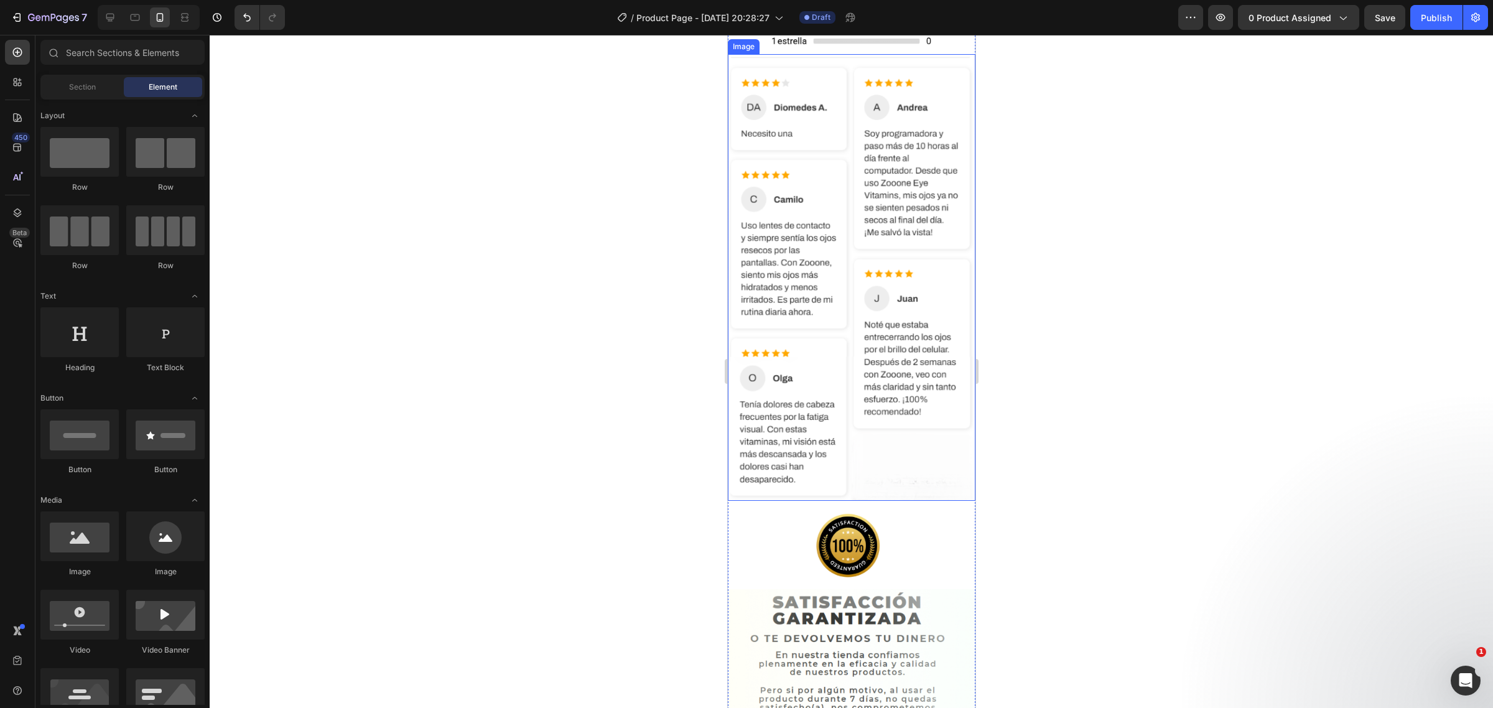
scroll to position [3473, 0]
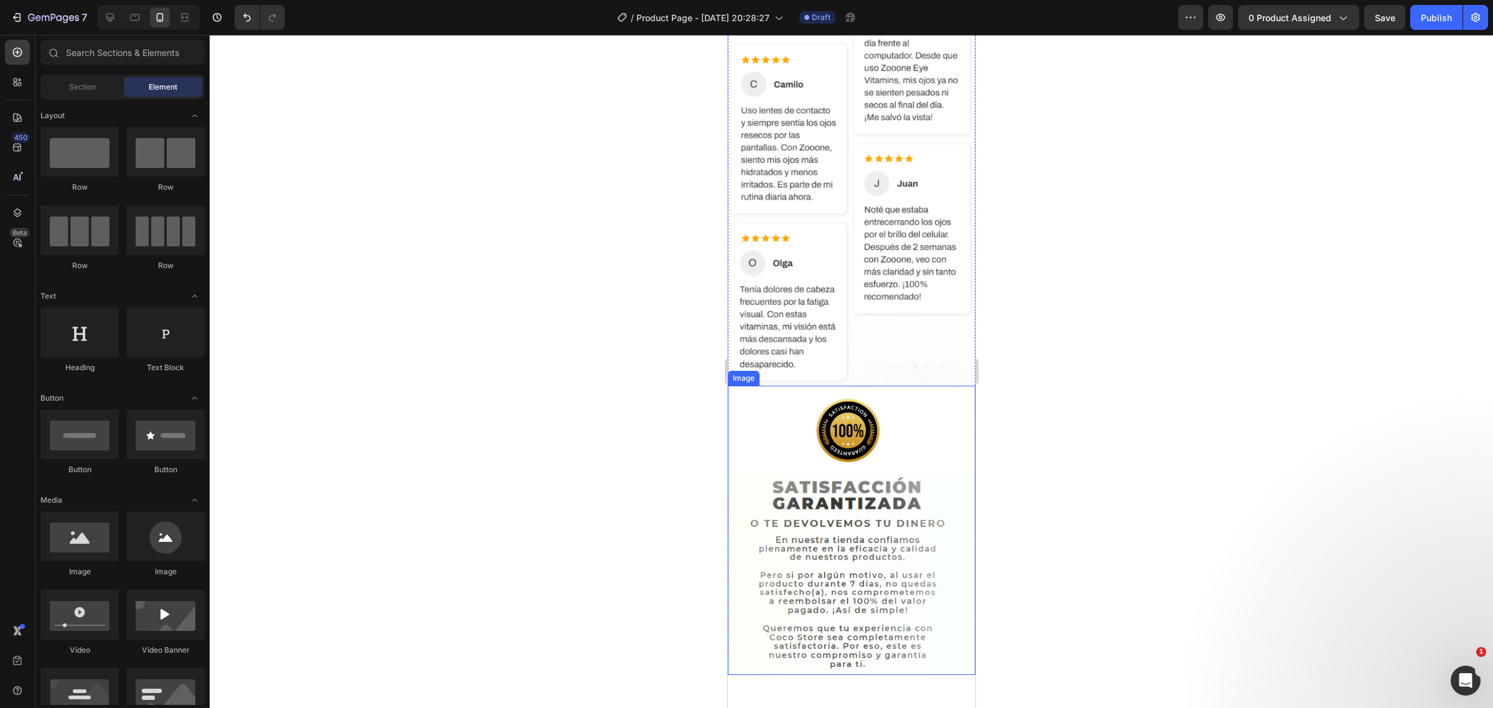
click at [917, 437] on img at bounding box center [851, 533] width 248 height 283
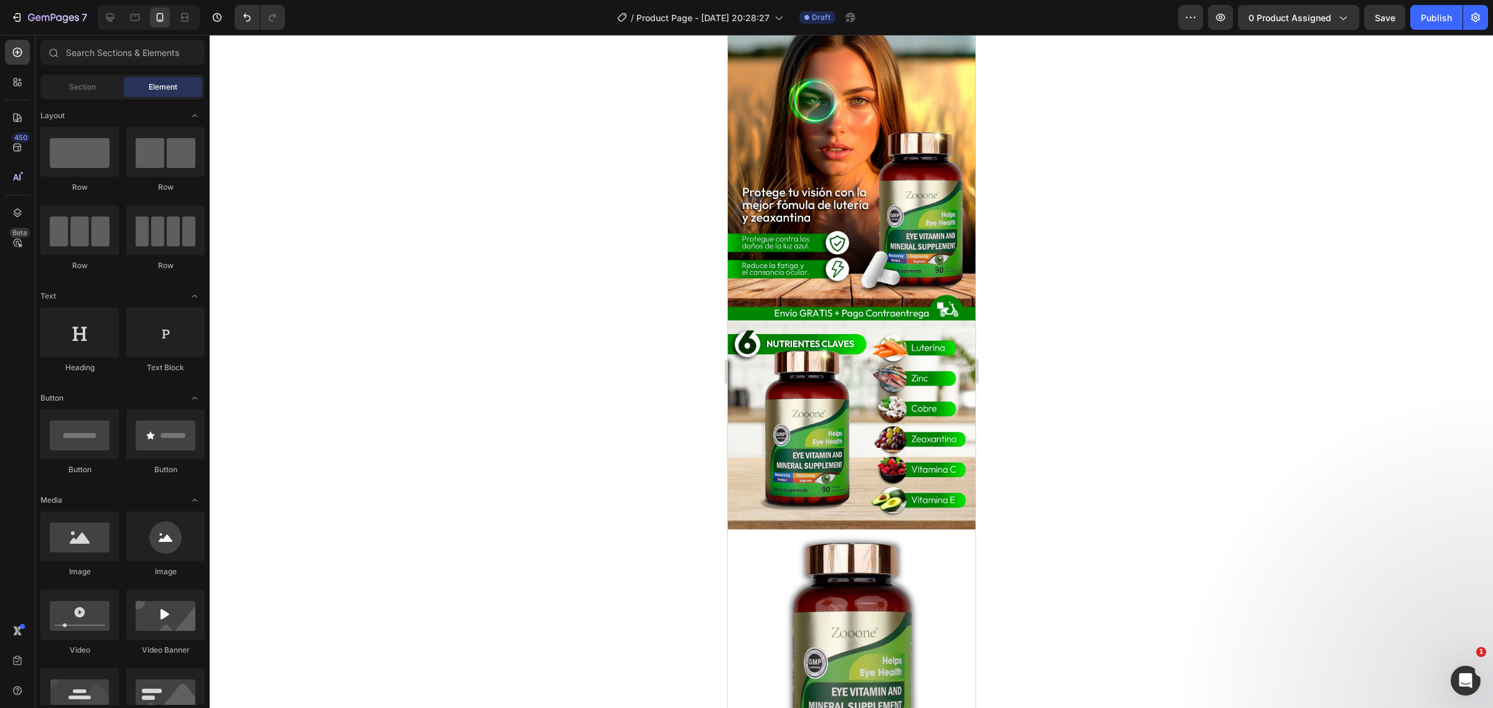
scroll to position [0, 0]
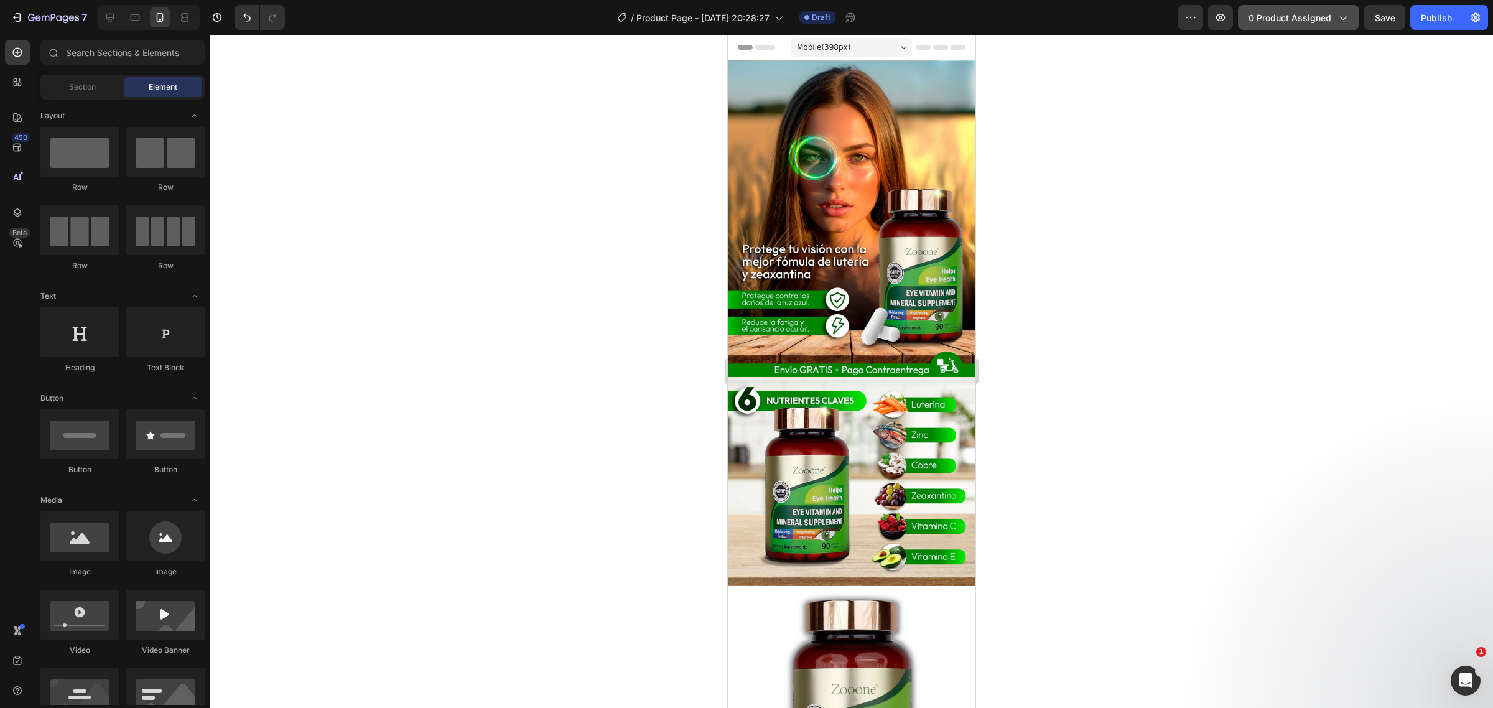
click at [1267, 11] on span "0 product assigned" at bounding box center [1290, 17] width 83 height 13
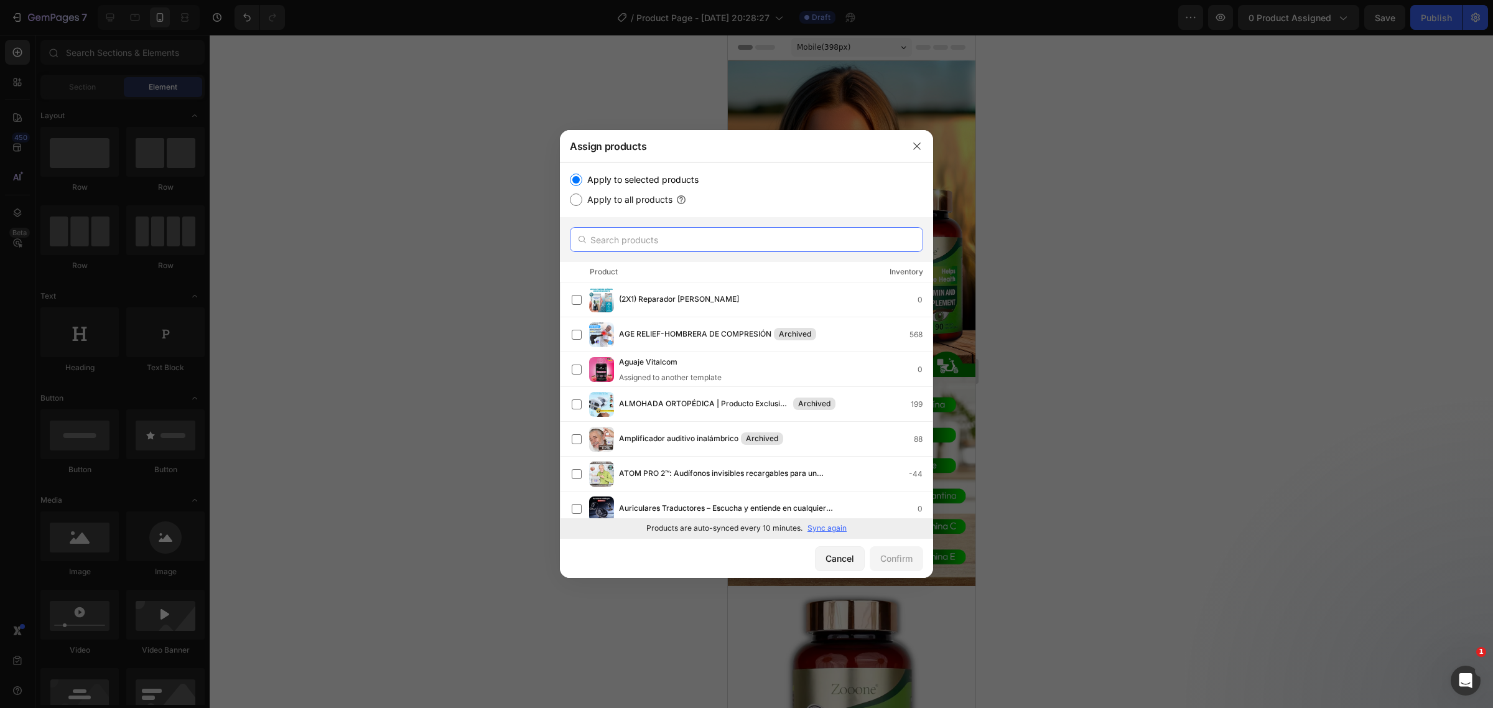
click at [672, 240] on input "text" at bounding box center [746, 239] width 353 height 25
type input "z"
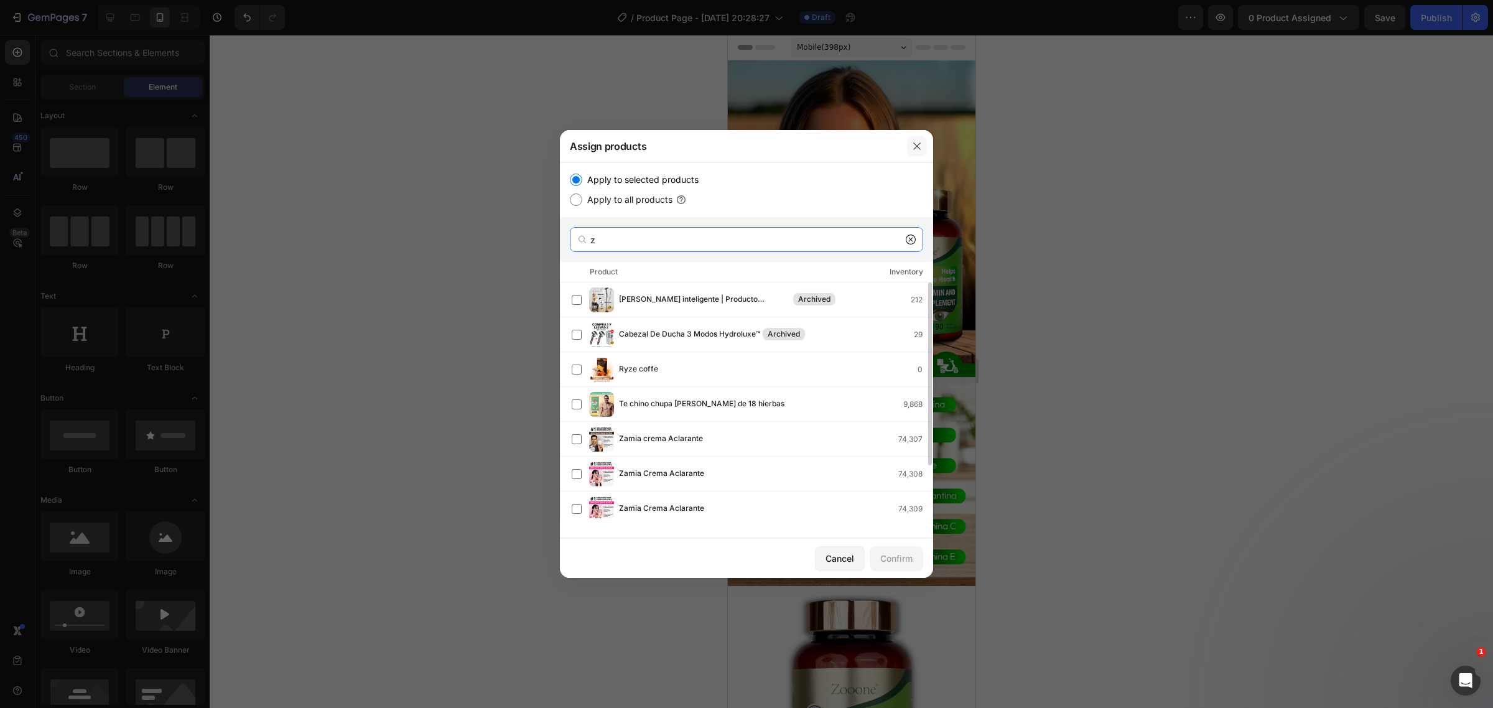
type input "z"
click at [915, 151] on icon "button" at bounding box center [917, 146] width 10 height 10
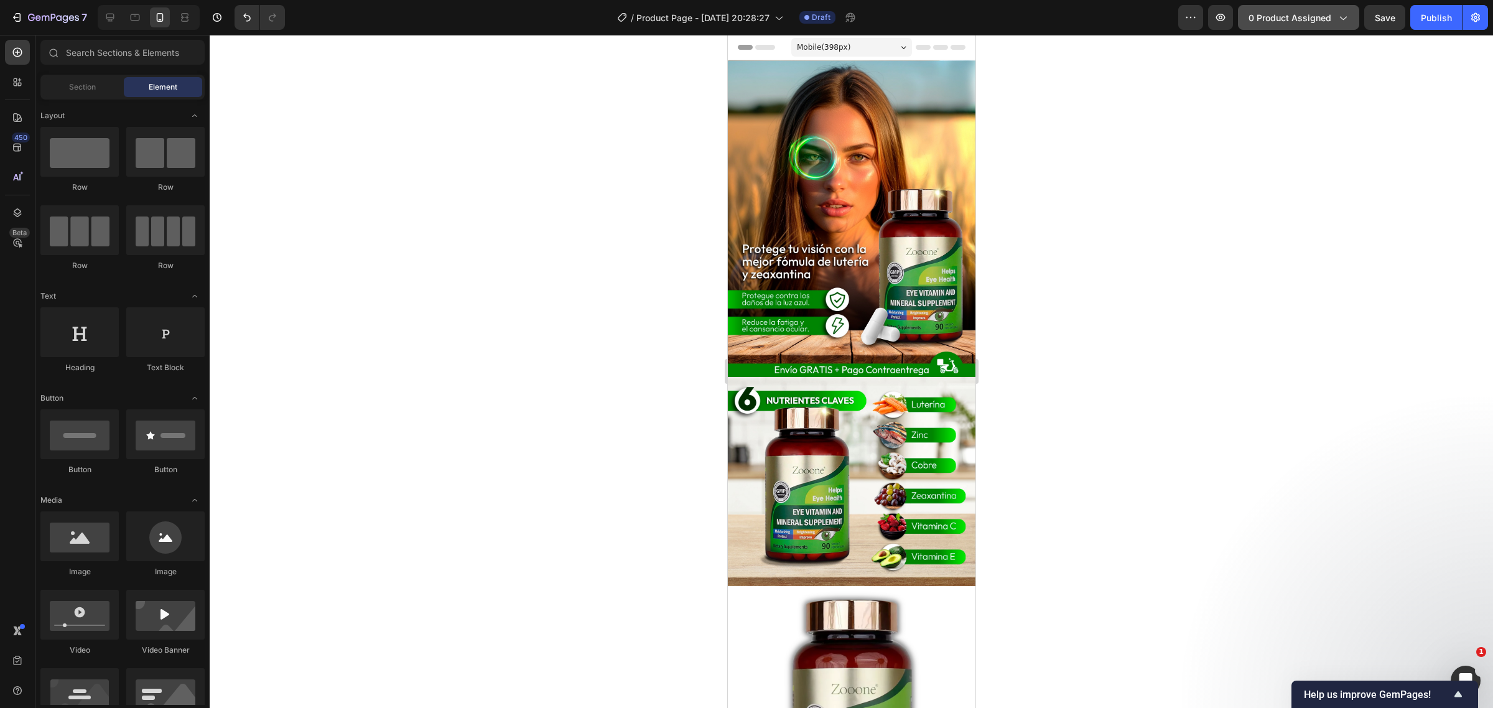
click at [1264, 14] on span "0 product assigned" at bounding box center [1290, 17] width 83 height 13
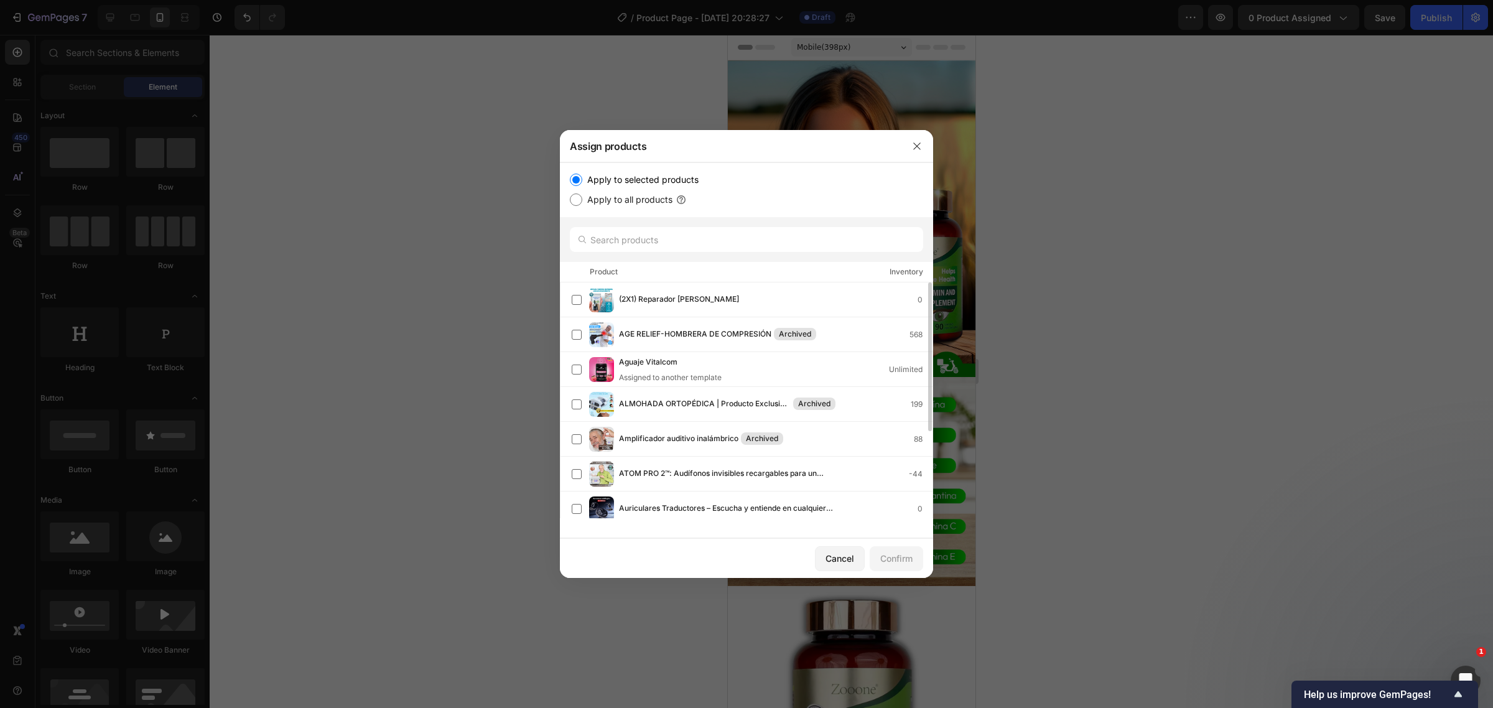
scroll to position [138, 0]
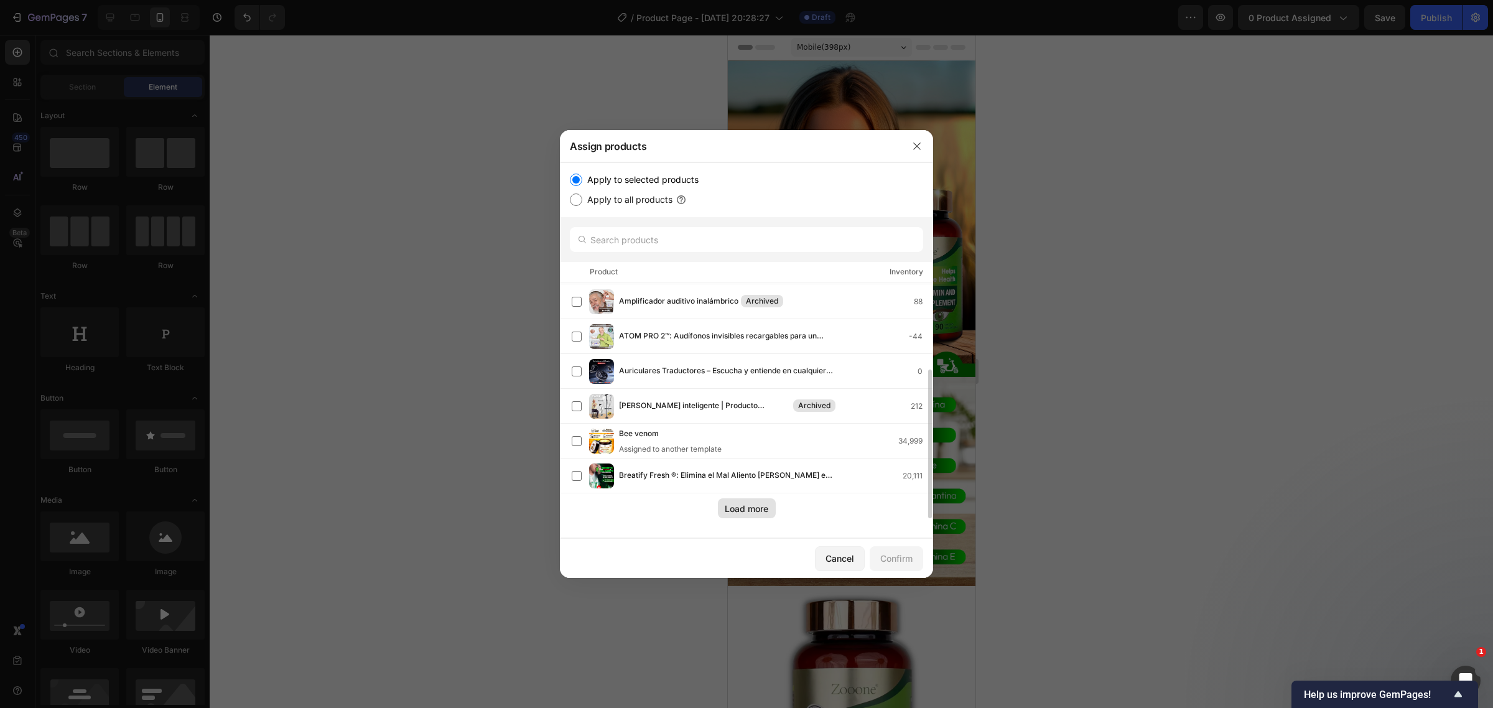
click at [727, 505] on div "Load more" at bounding box center [747, 508] width 44 height 13
click at [912, 147] on icon "button" at bounding box center [917, 146] width 10 height 10
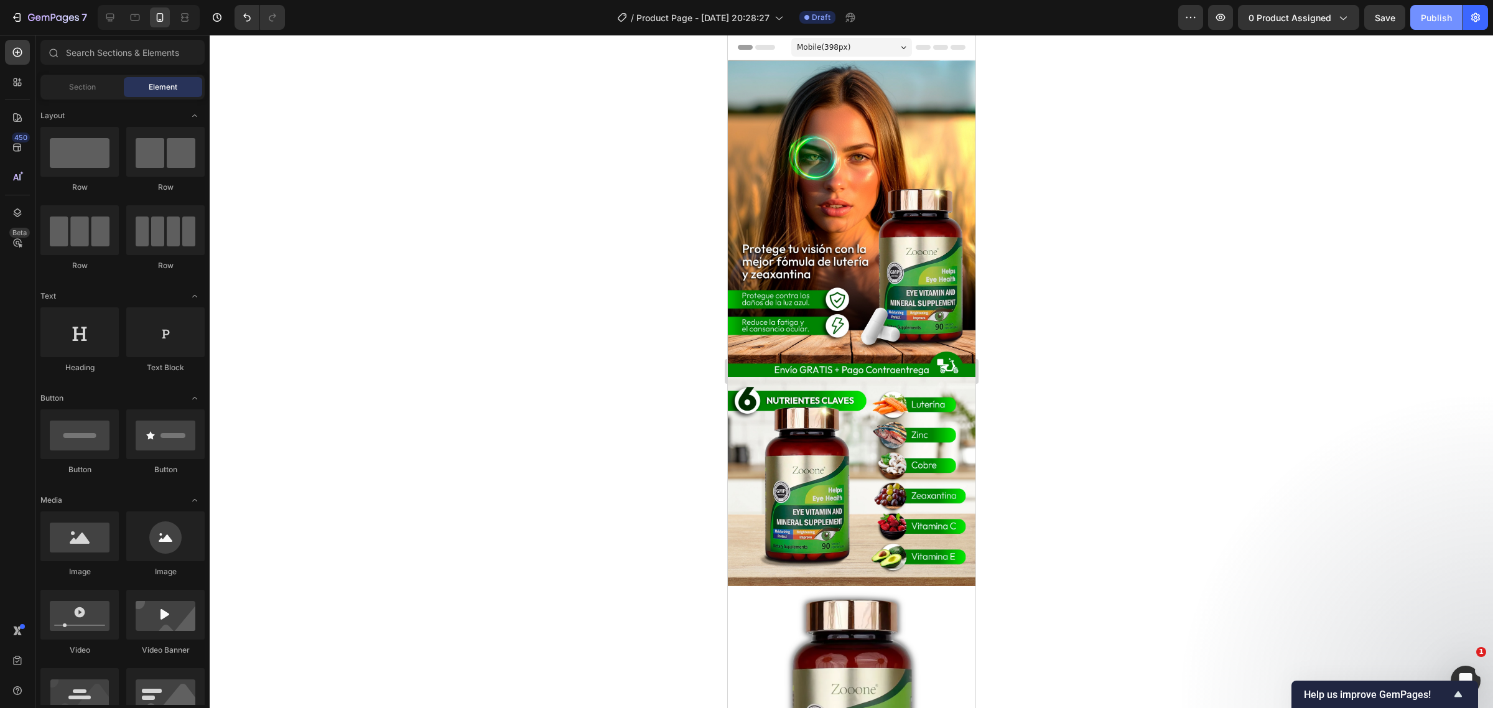
click at [1422, 16] on div "Publish" at bounding box center [1436, 17] width 31 height 13
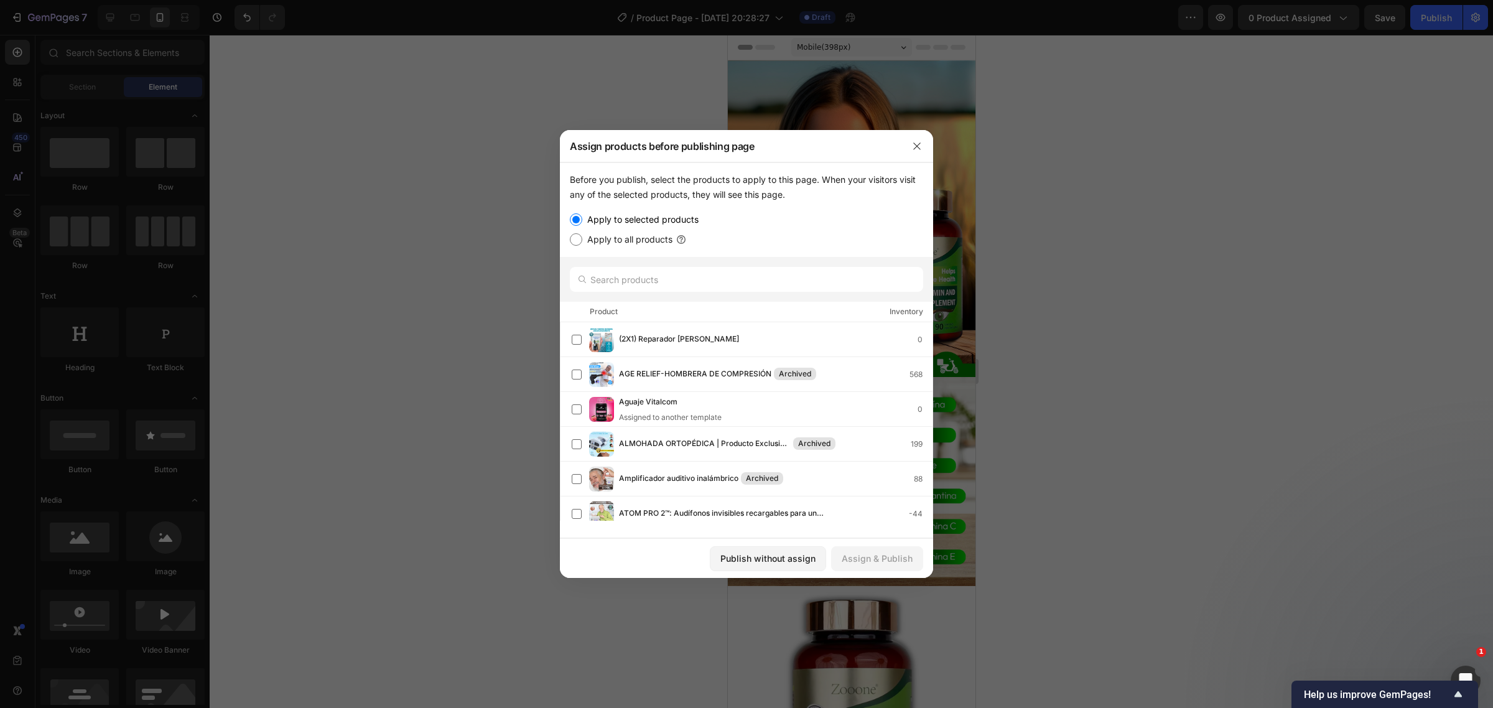
click at [1252, 20] on div at bounding box center [746, 354] width 1493 height 708
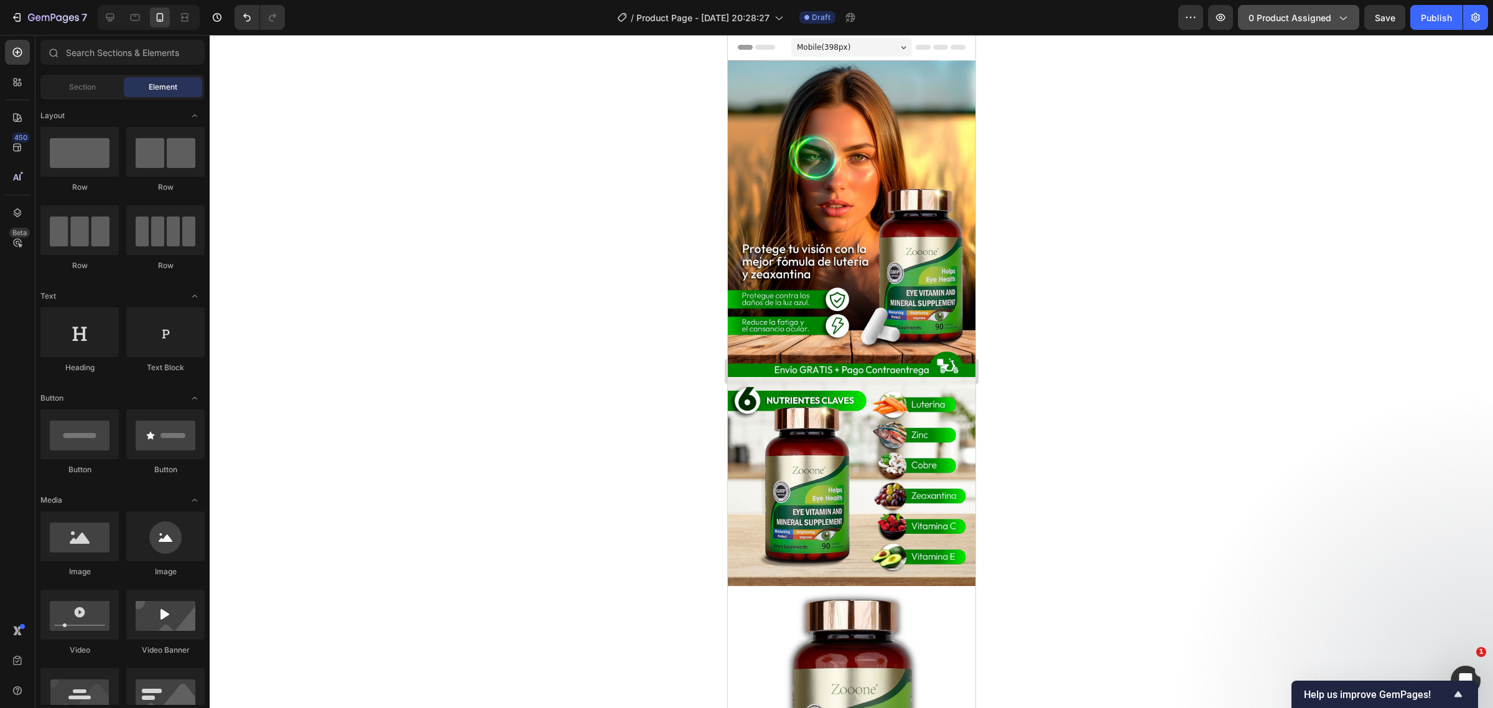
click at [1289, 23] on span "0 product assigned" at bounding box center [1290, 17] width 83 height 13
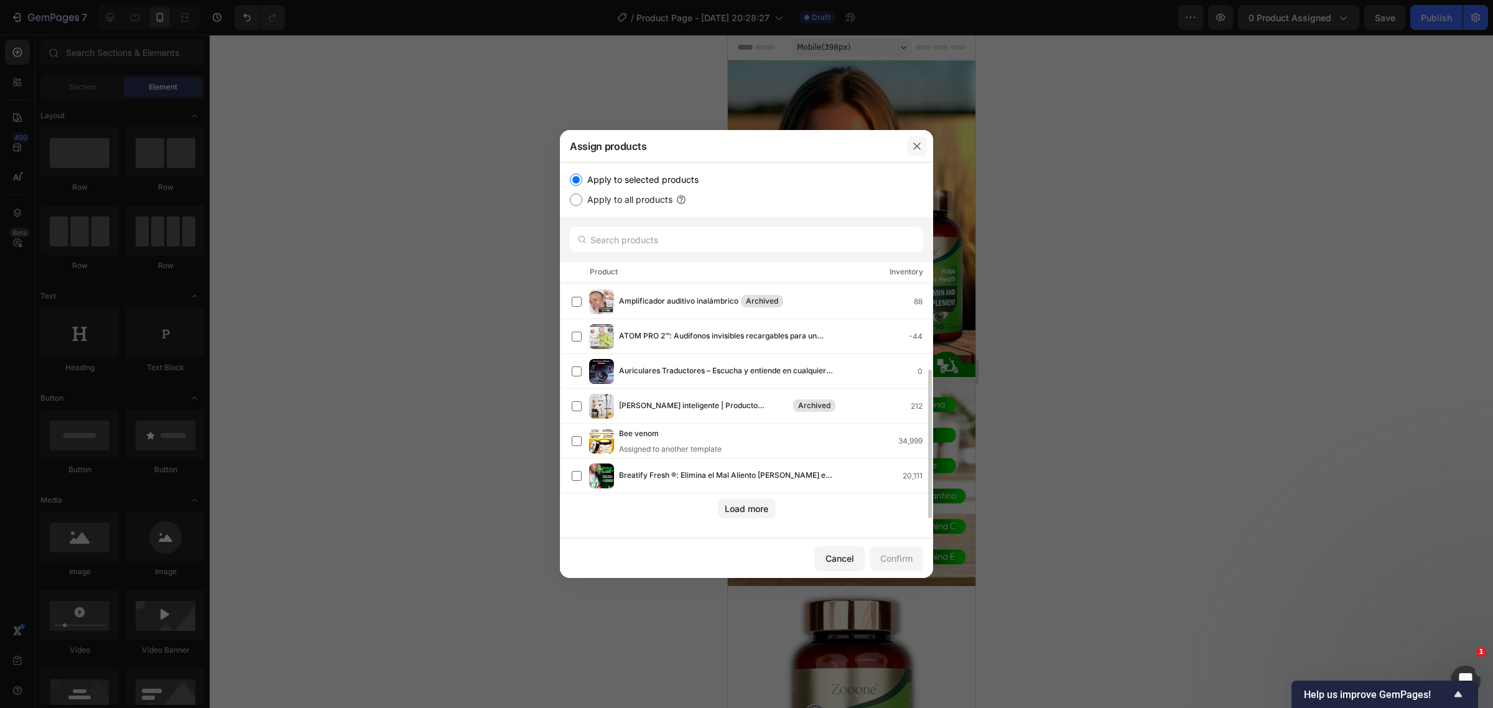
click at [915, 148] on icon "button" at bounding box center [916, 145] width 7 height 7
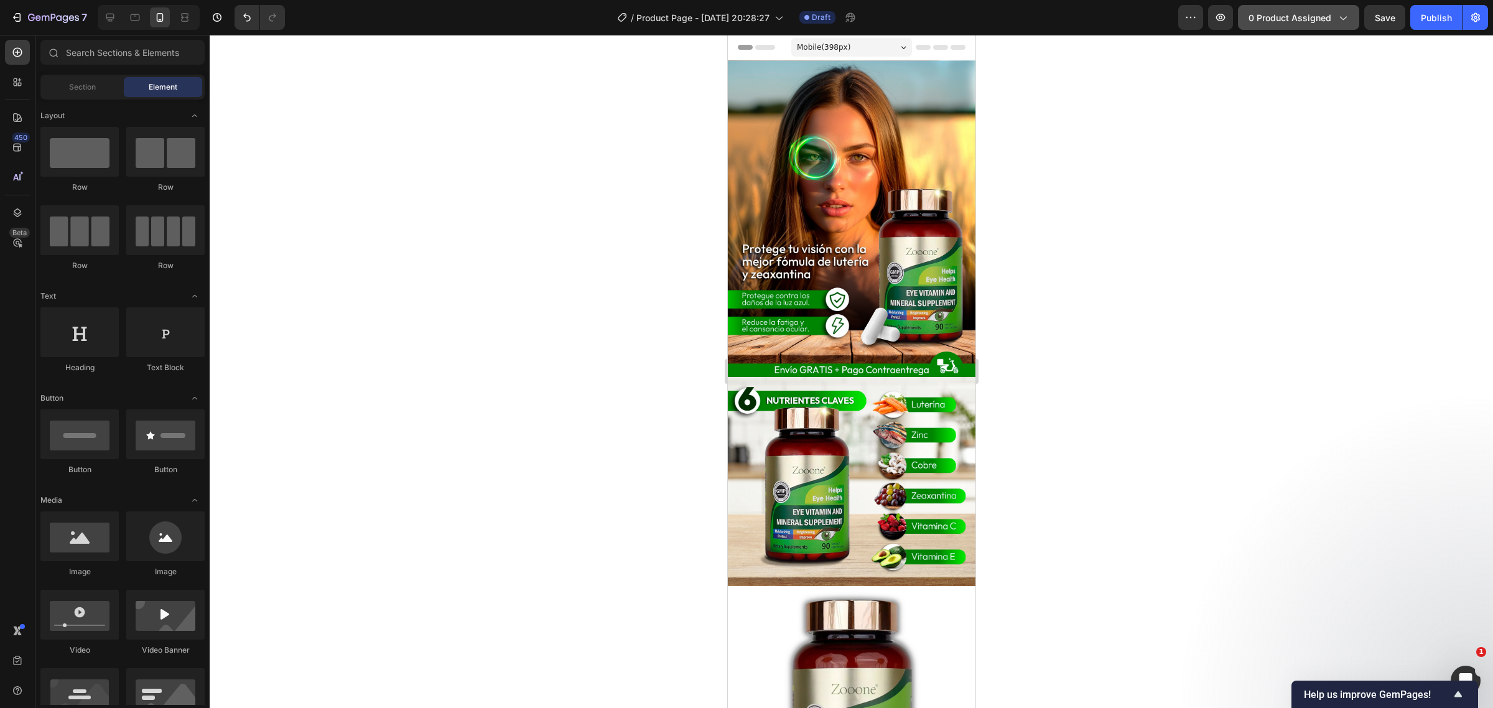
click at [1272, 26] on button "0 product assigned" at bounding box center [1298, 17] width 121 height 25
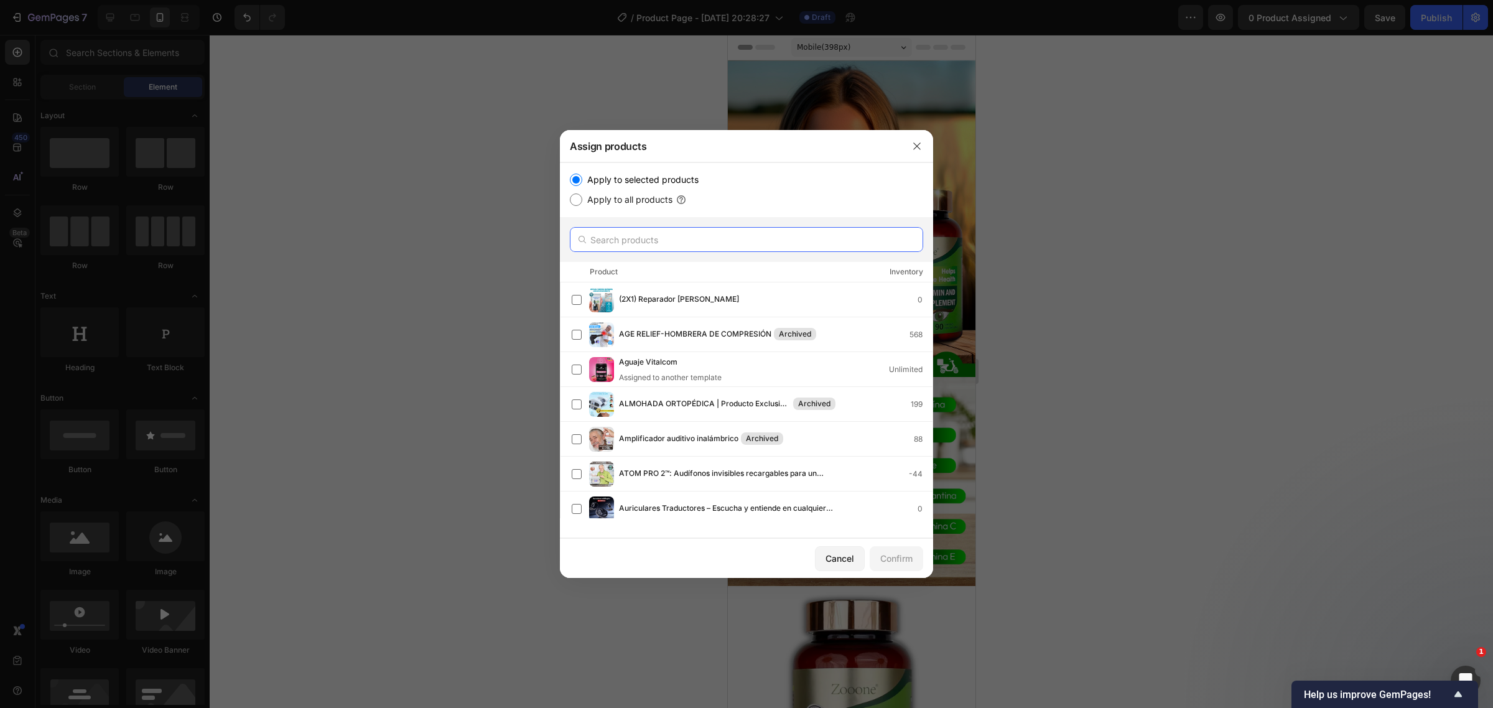
click at [642, 241] on input "text" at bounding box center [746, 239] width 353 height 25
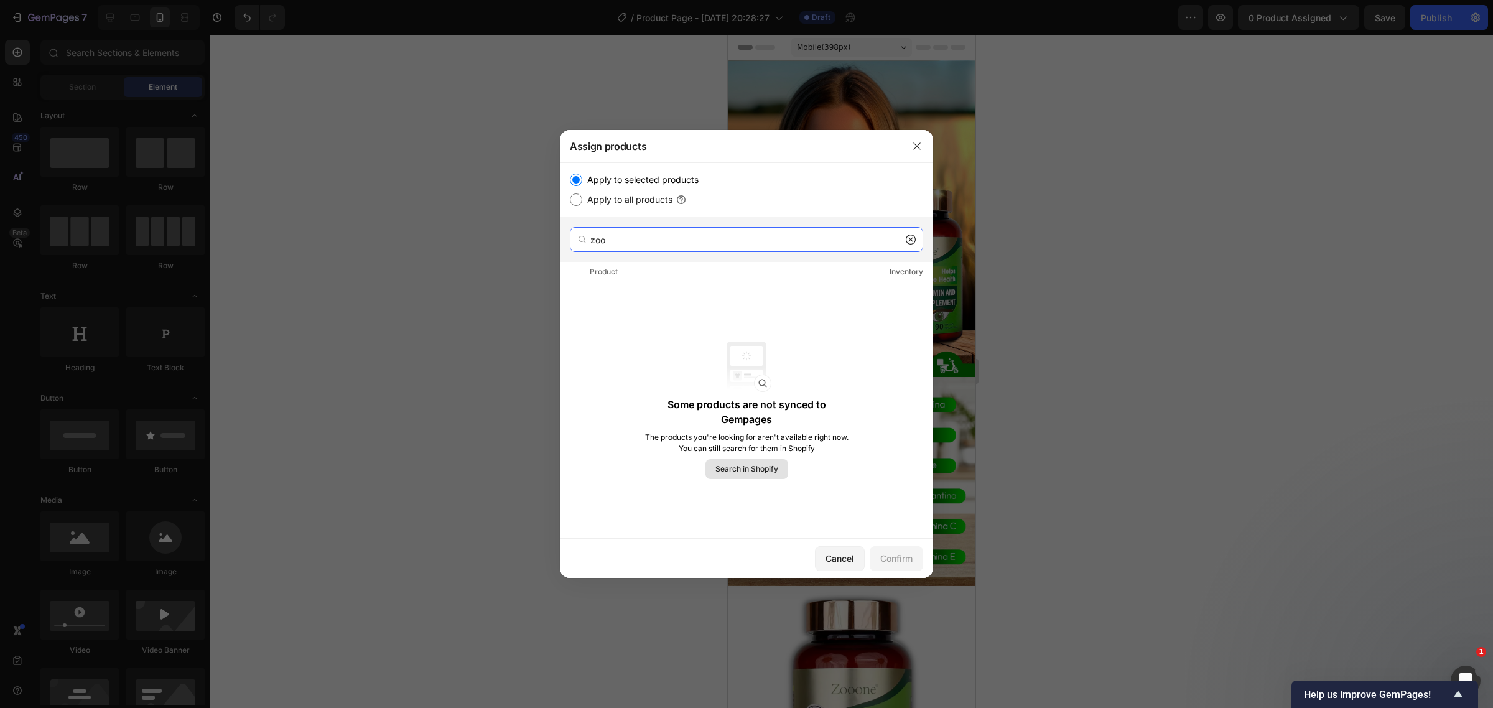
type input "zoo"
click at [753, 460] on button "Search in Shopify" at bounding box center [747, 469] width 83 height 20
click at [921, 142] on icon "button" at bounding box center [917, 146] width 10 height 10
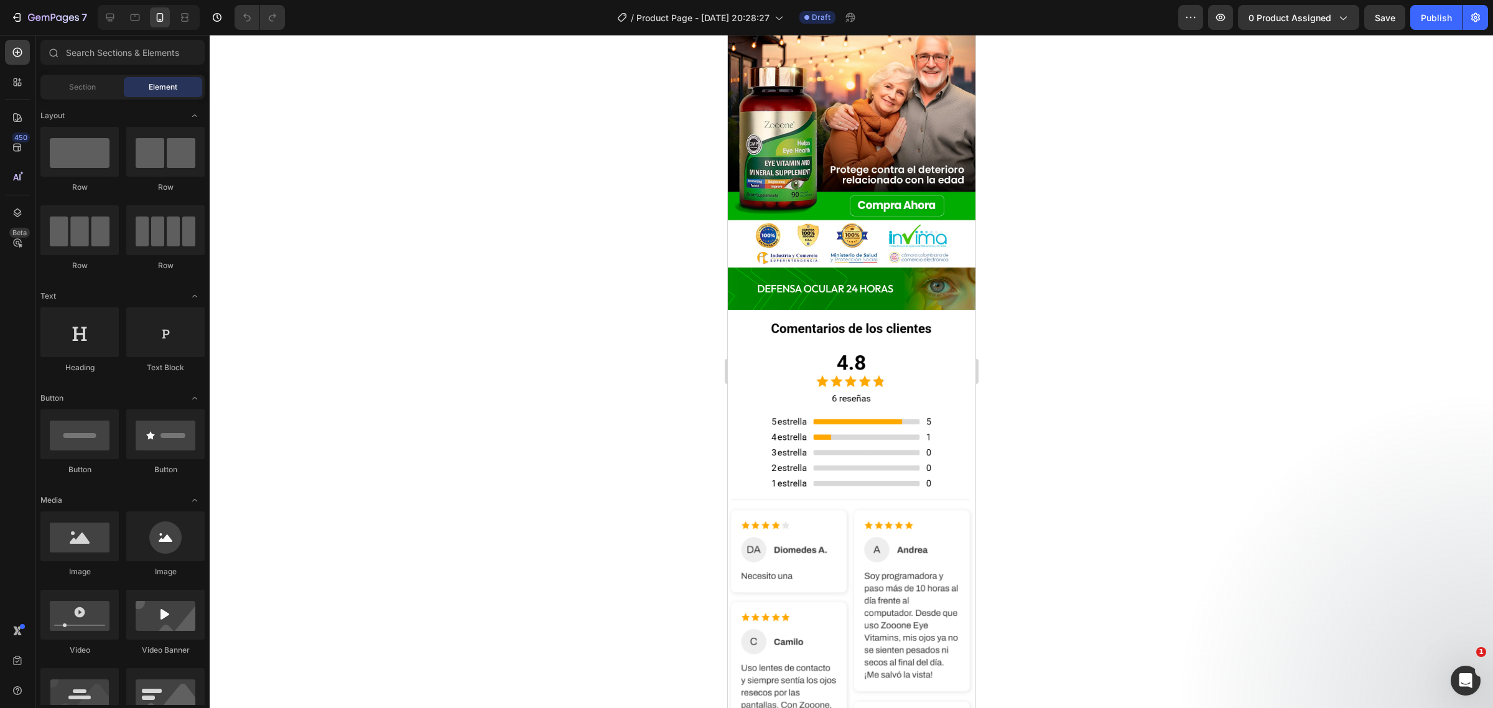
scroll to position [778, 0]
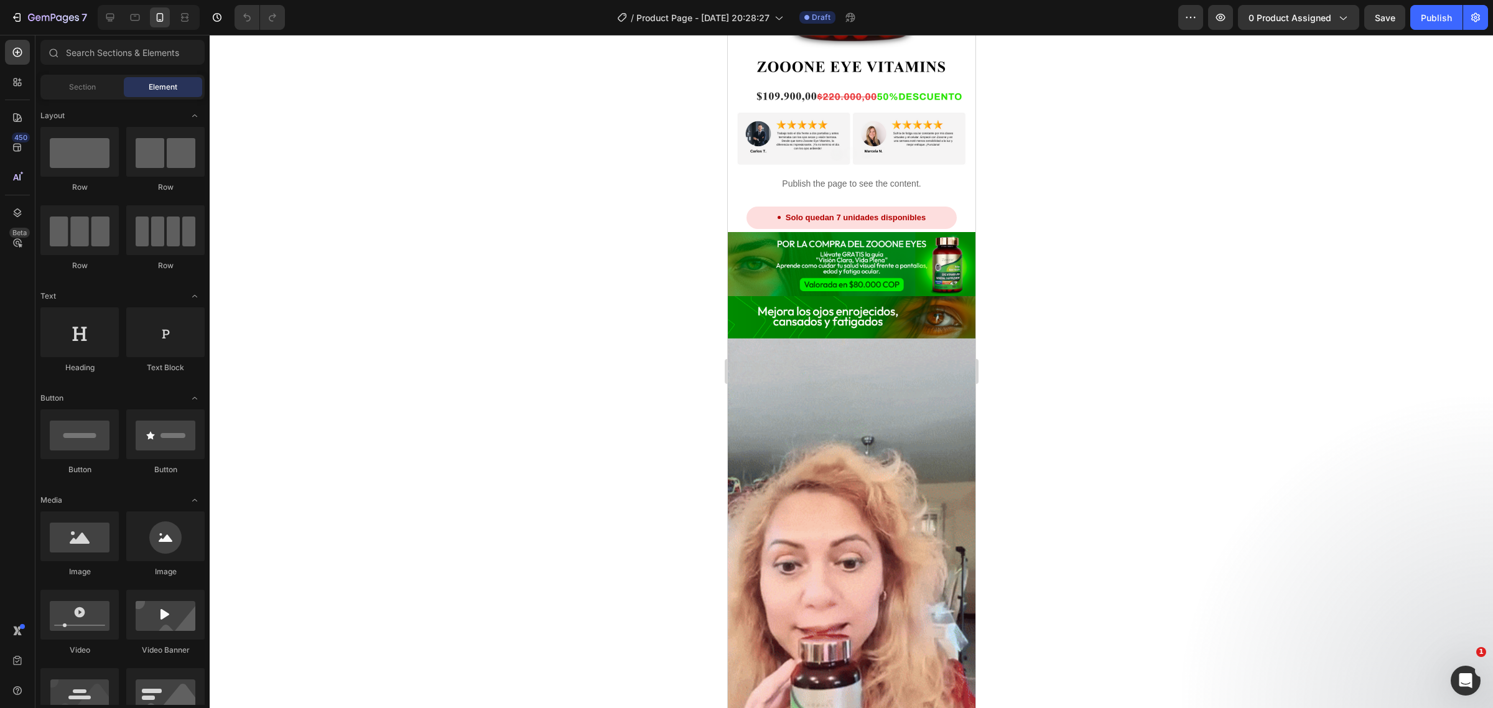
click at [1277, 1] on div "7 Version history / Product Page - [DATE] 20:28:27 Draft Preview 0 product assi…" at bounding box center [746, 17] width 1493 height 35
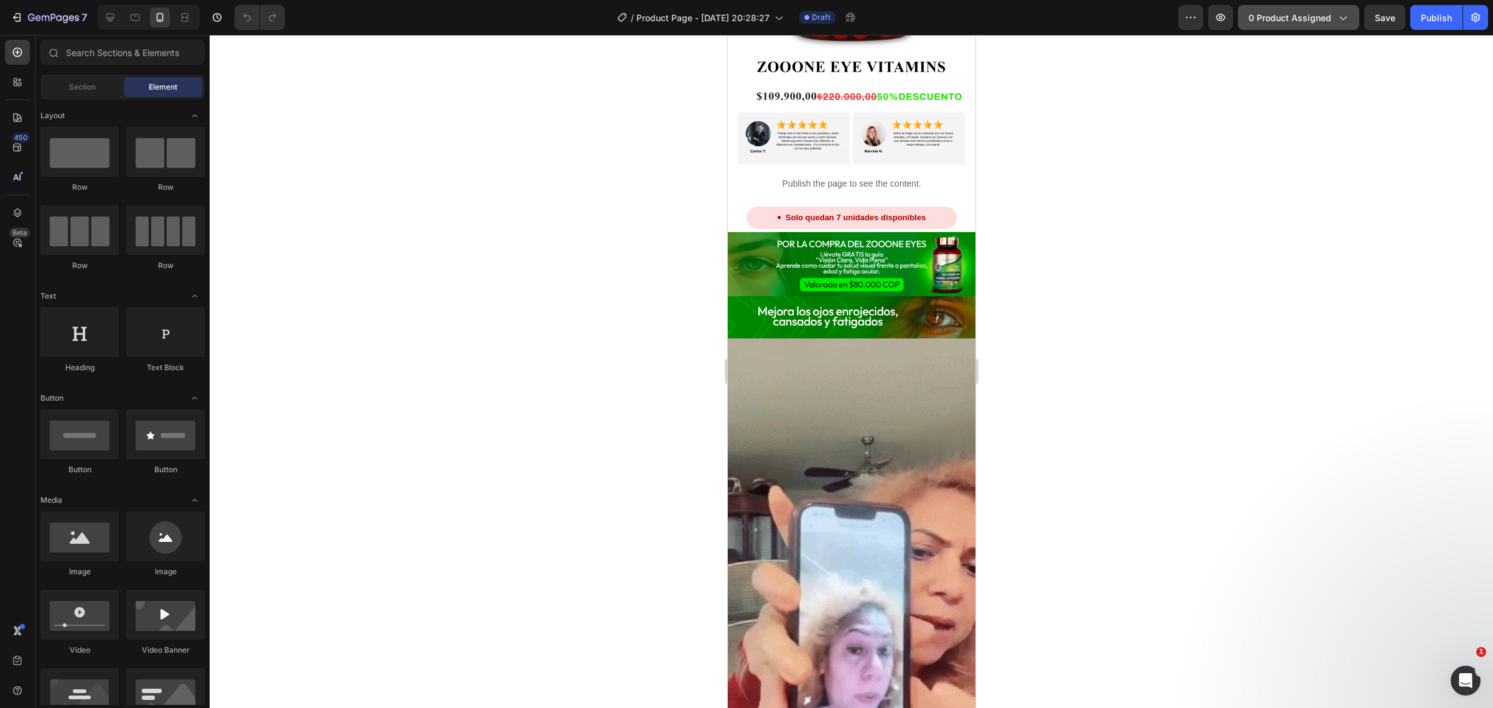
click at [1263, 20] on span "0 product assigned" at bounding box center [1290, 17] width 83 height 13
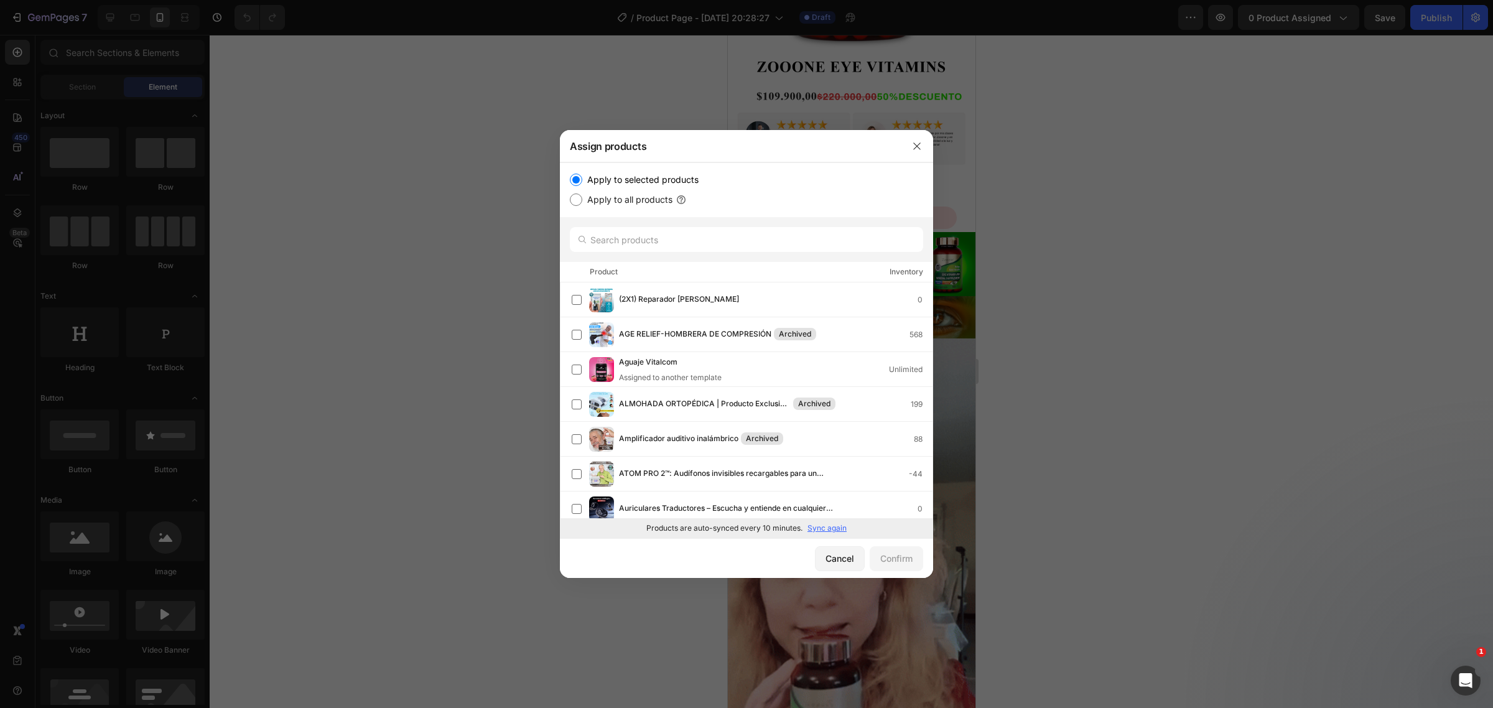
click at [819, 524] on p "Sync again" at bounding box center [827, 528] width 39 height 11
click at [682, 233] on input "text" at bounding box center [746, 239] width 353 height 25
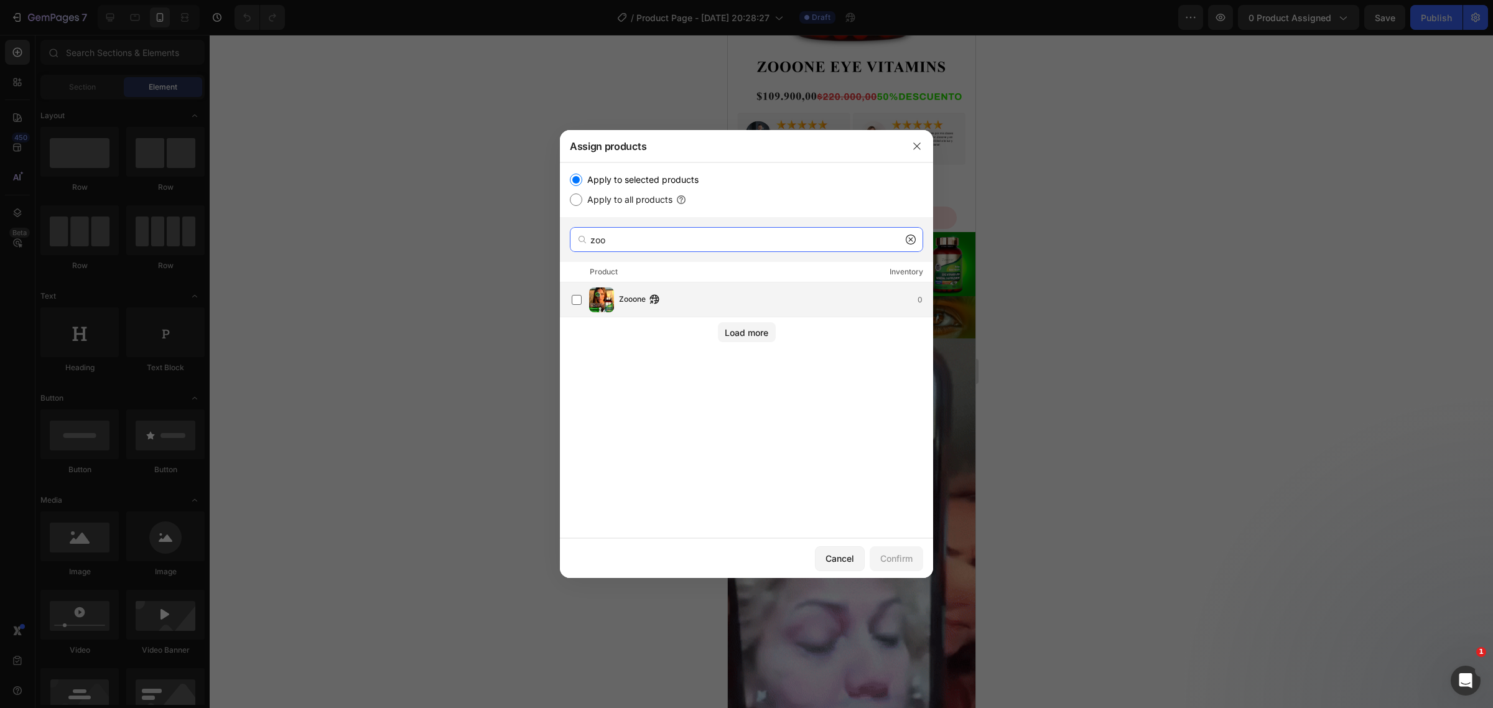
type input "zoo"
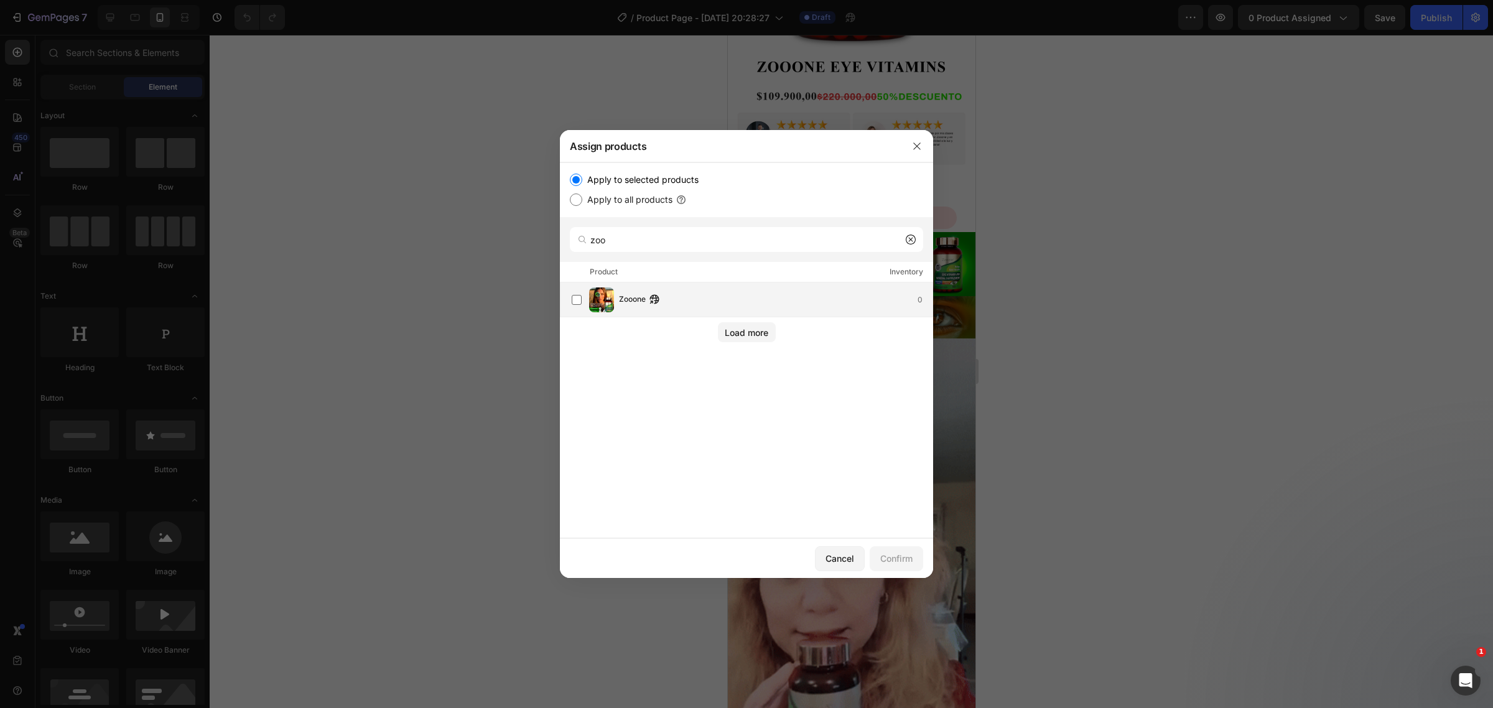
click at [776, 305] on div "Zooone 0" at bounding box center [776, 300] width 314 height 14
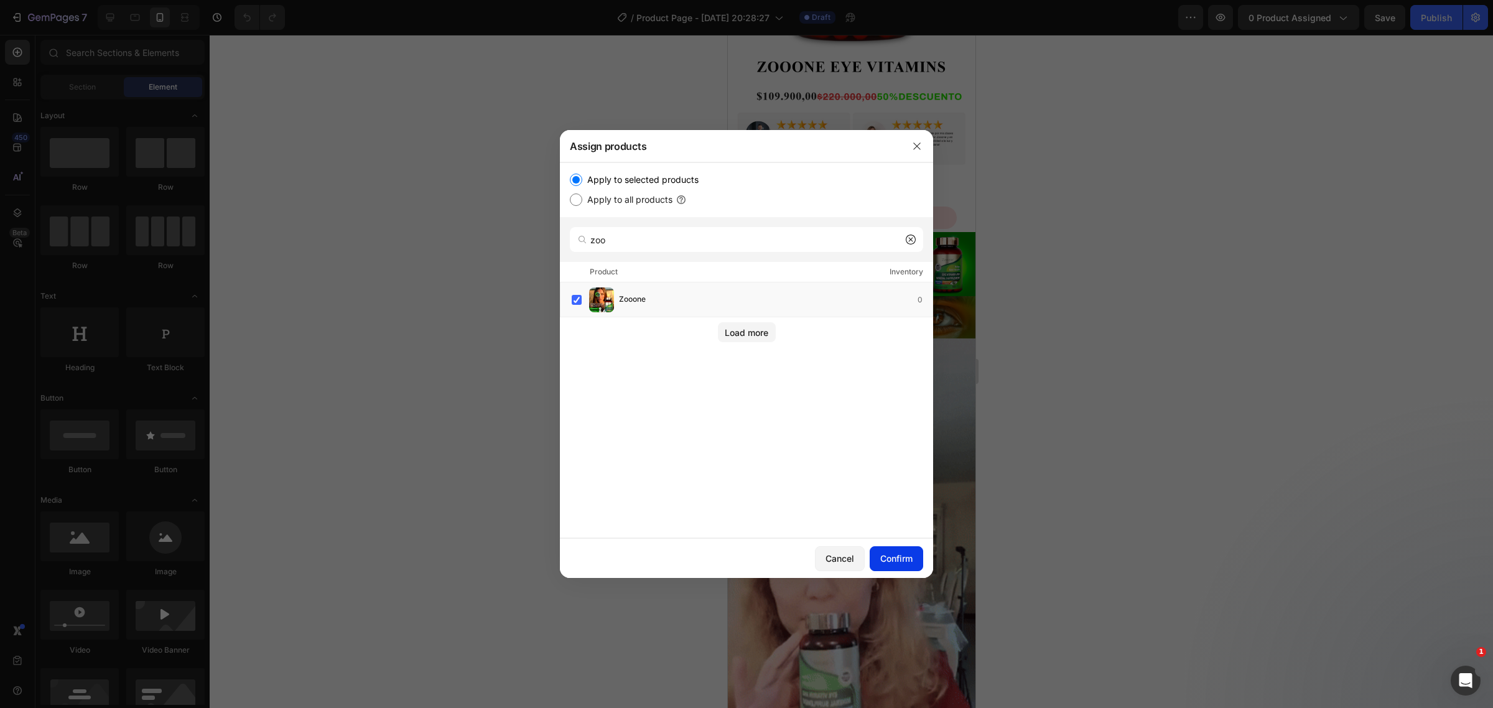
click at [893, 551] on button "Confirm" at bounding box center [897, 558] width 54 height 25
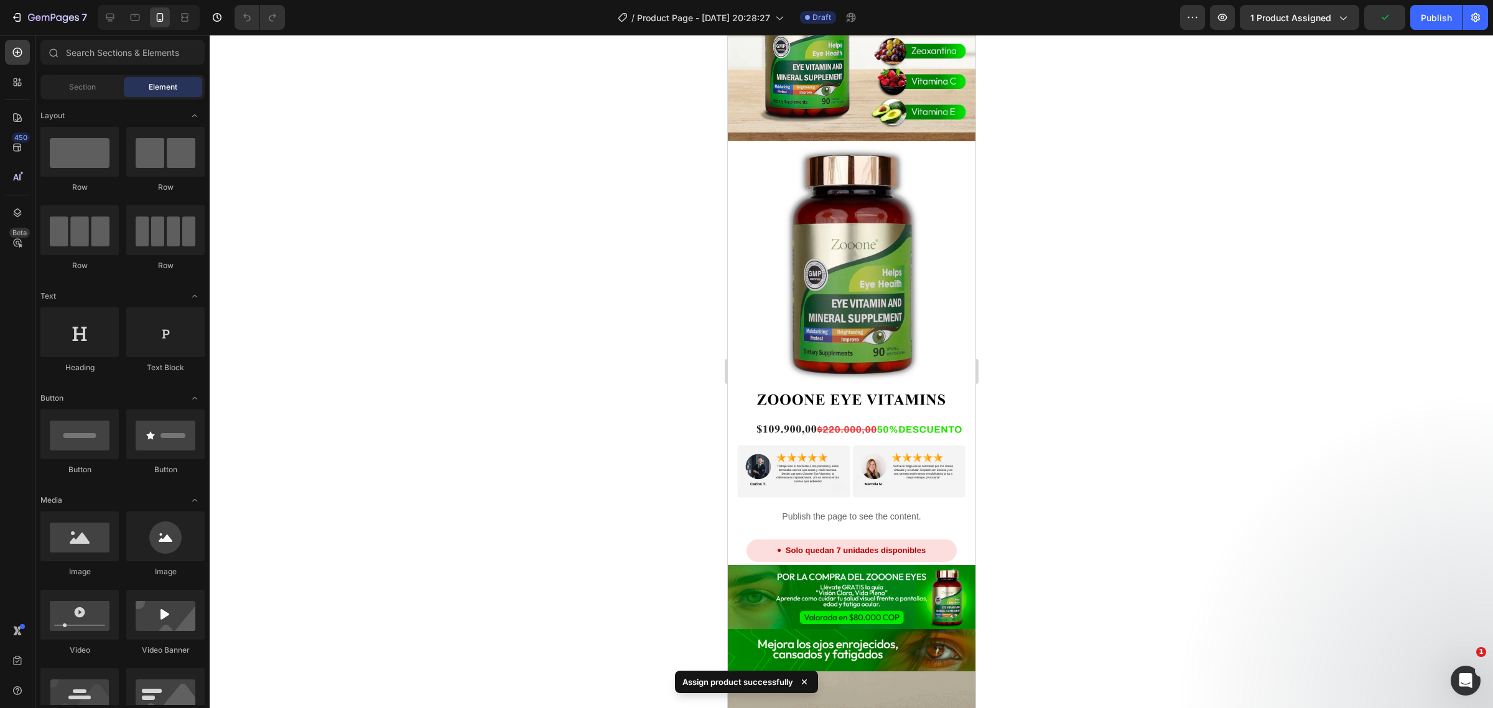
scroll to position [389, 0]
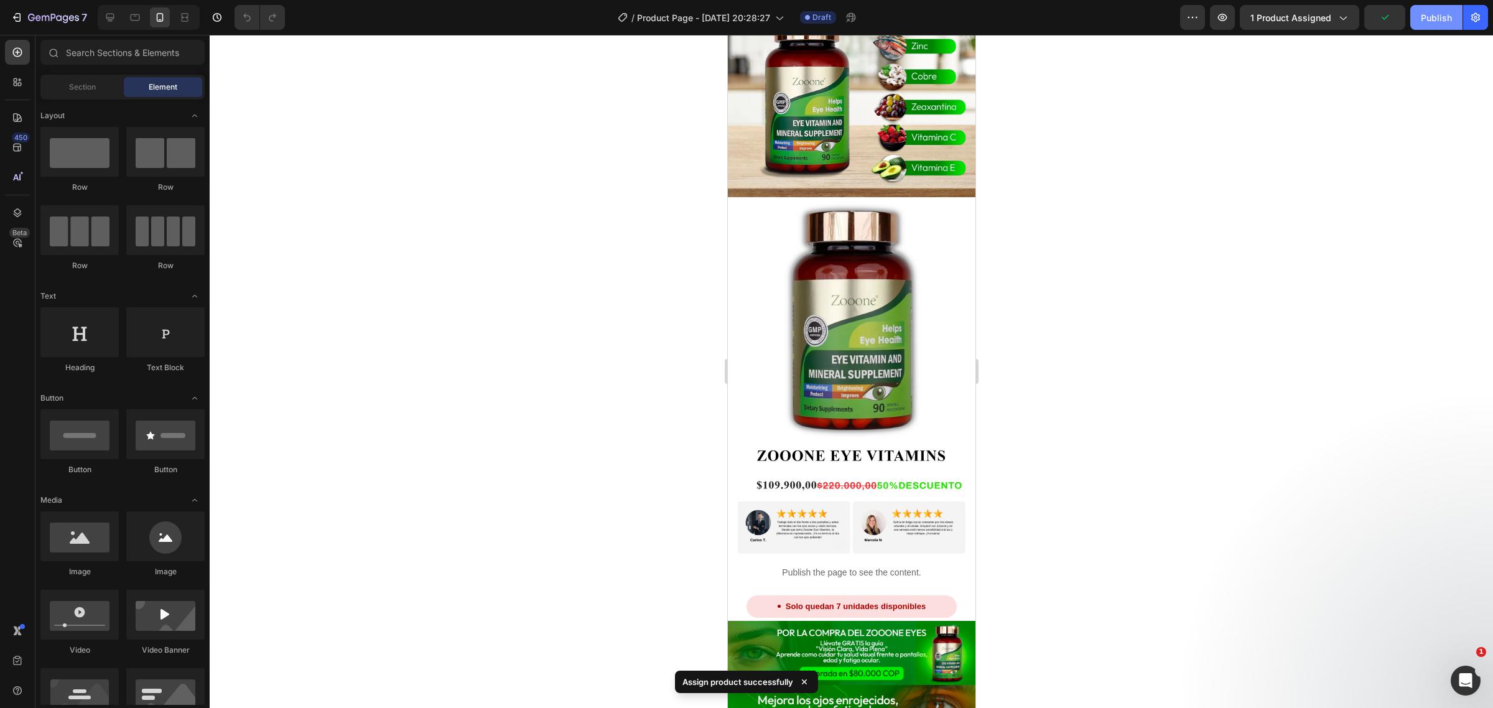
click at [1432, 12] on div "Publish" at bounding box center [1436, 17] width 31 height 13
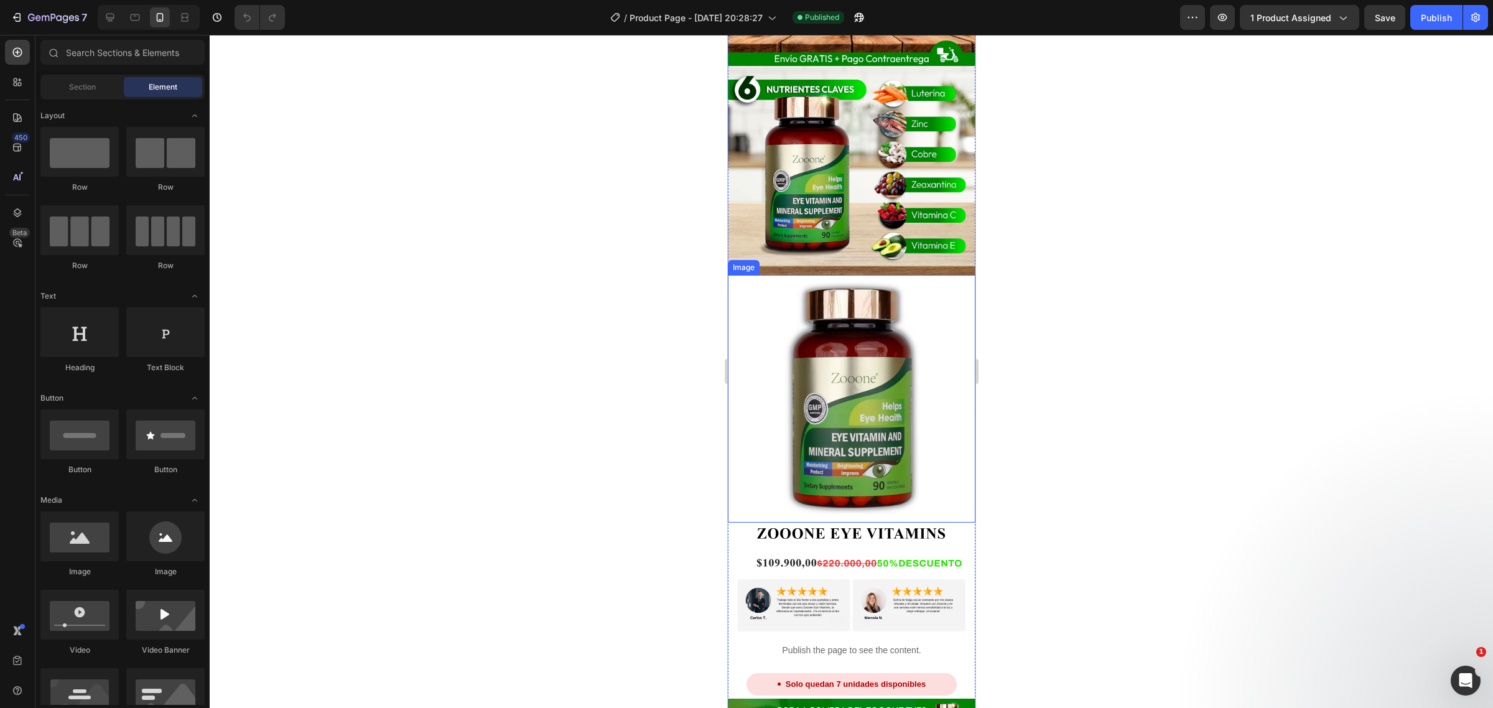
scroll to position [544, 0]
